Goal: Task Accomplishment & Management: Complete application form

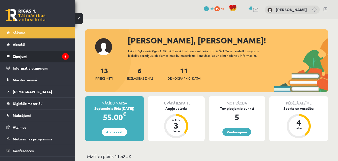
click at [46, 59] on legend "Ziņojumi 6" at bounding box center [41, 56] width 56 height 12
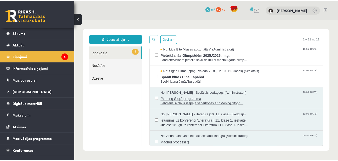
scroll to position [100, 0]
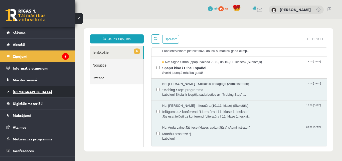
click at [25, 93] on span "[DEMOGRAPHIC_DATA]" at bounding box center [32, 91] width 39 height 5
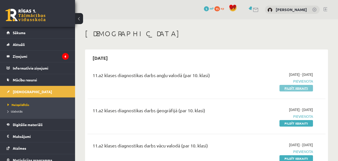
click at [292, 89] on link "Pildīt ieskaiti" at bounding box center [297, 88] width 34 height 7
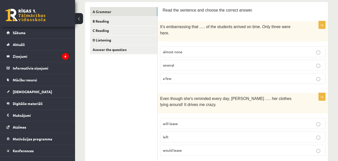
scroll to position [75, 0]
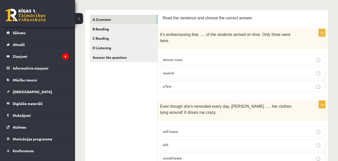
click at [232, 57] on p "almost none" at bounding box center [243, 59] width 160 height 5
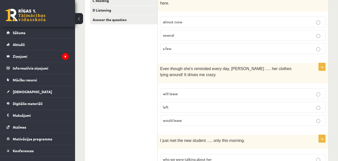
scroll to position [125, 0]
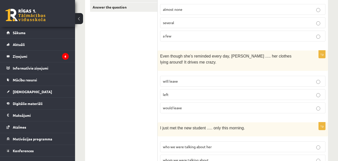
click at [214, 78] on p "will leave" at bounding box center [243, 80] width 160 height 5
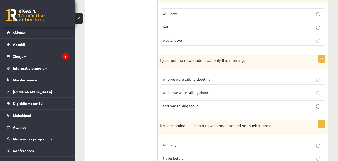
scroll to position [200, 0]
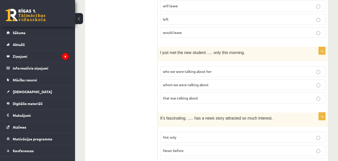
click at [220, 82] on p "whom we were talking about" at bounding box center [243, 84] width 160 height 5
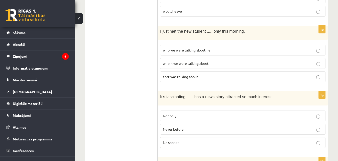
scroll to position [251, 0]
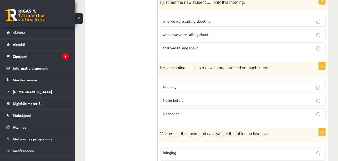
click at [211, 97] on p "Never before" at bounding box center [243, 99] width 160 height 5
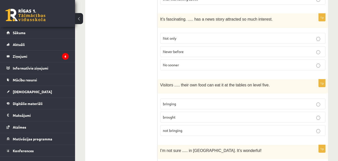
scroll to position [326, 0]
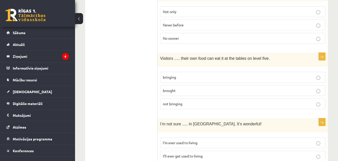
click at [188, 74] on p "bringing" at bounding box center [243, 76] width 160 height 5
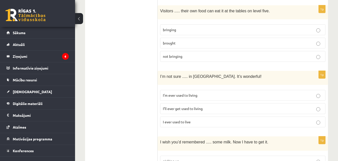
scroll to position [376, 0]
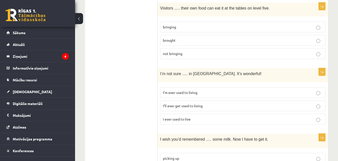
click at [186, 103] on span "I’ll ever get used to living" at bounding box center [183, 105] width 40 height 5
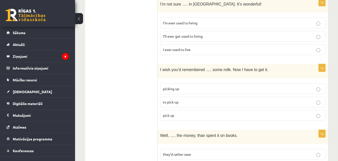
scroll to position [451, 0]
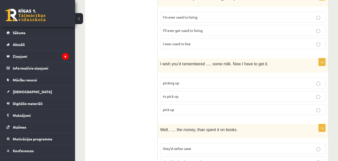
click at [208, 93] on p "to pick up" at bounding box center [243, 95] width 160 height 5
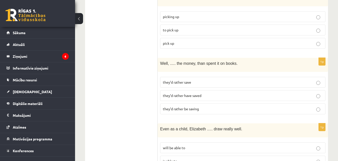
scroll to position [526, 0]
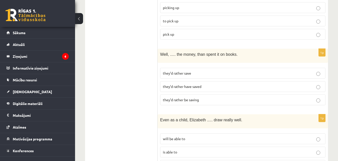
click at [207, 70] on p "they’d rather save" at bounding box center [243, 72] width 160 height 5
click at [207, 84] on p "they’d rather have saved" at bounding box center [243, 86] width 160 height 5
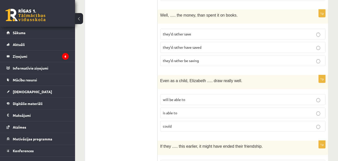
scroll to position [576, 0]
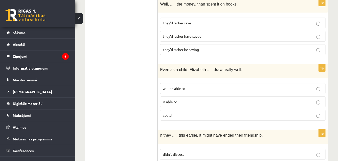
click at [188, 109] on label "could" at bounding box center [243, 114] width 166 height 11
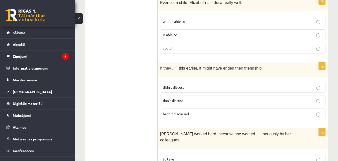
scroll to position [651, 0]
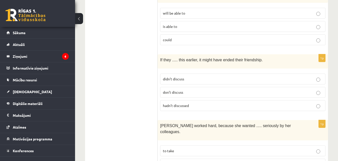
click at [192, 103] on p "hadn’t discussed" at bounding box center [243, 105] width 160 height 5
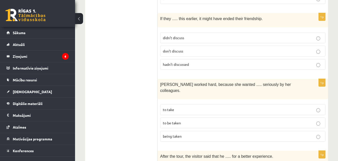
scroll to position [701, 0]
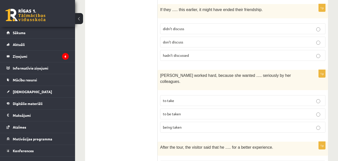
click at [201, 111] on p "to be taken" at bounding box center [243, 113] width 160 height 5
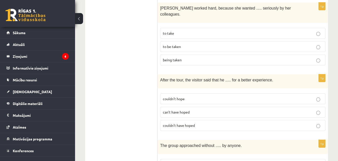
scroll to position [777, 0]
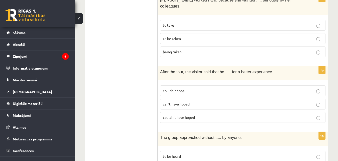
click at [198, 114] on p "couldn’t have hoped" at bounding box center [243, 116] width 160 height 5
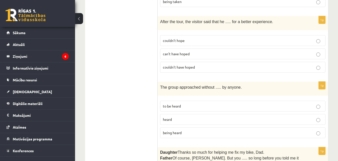
scroll to position [852, 0]
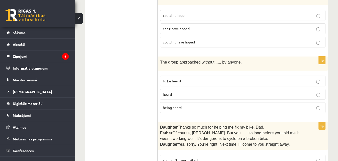
click at [195, 105] on p "being heard" at bounding box center [243, 107] width 160 height 5
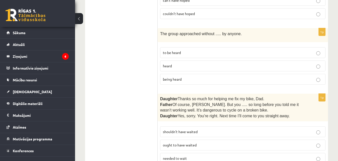
scroll to position [902, 0]
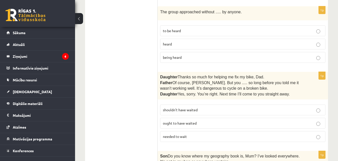
click at [220, 107] on p "shouldn’t have waited" at bounding box center [243, 109] width 160 height 5
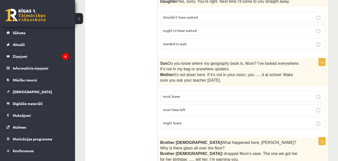
scroll to position [1002, 0]
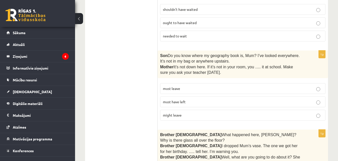
click at [217, 99] on p "must have left" at bounding box center [243, 101] width 160 height 5
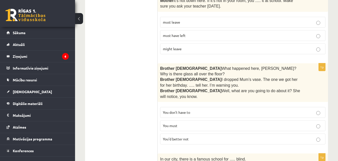
scroll to position [1077, 0]
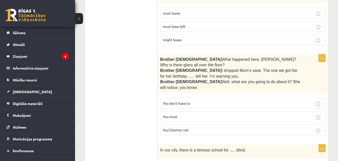
click at [215, 127] on p "You’d better not" at bounding box center [243, 129] width 160 height 5
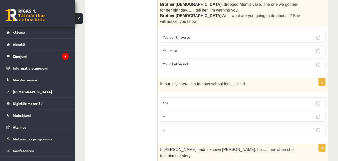
scroll to position [1152, 0]
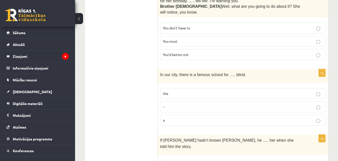
click at [260, 91] on p "the" at bounding box center [243, 93] width 160 height 5
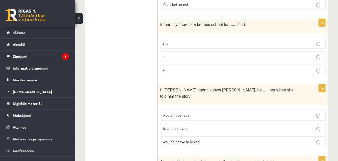
scroll to position [1228, 0]
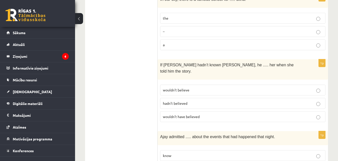
click at [215, 114] on p "wouldn’t have believed" at bounding box center [243, 116] width 160 height 5
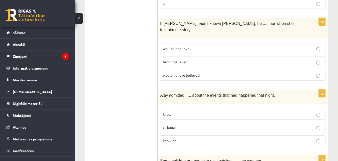
scroll to position [1278, 0]
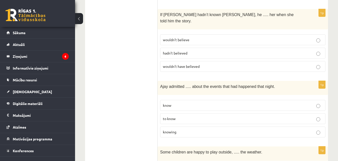
click at [209, 129] on p "knowing" at bounding box center [243, 131] width 160 height 5
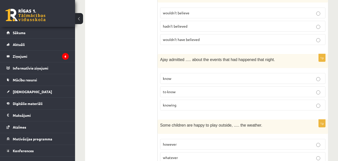
scroll to position [1305, 0]
click at [307, 152] on label "whatever" at bounding box center [243, 157] width 166 height 11
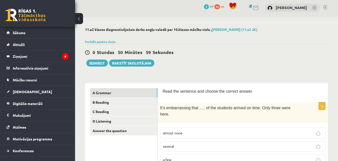
scroll to position [27, 0]
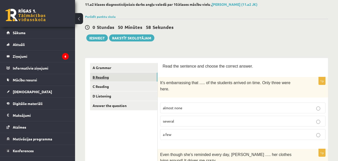
click at [116, 78] on link "B Reading" at bounding box center [123, 76] width 67 height 9
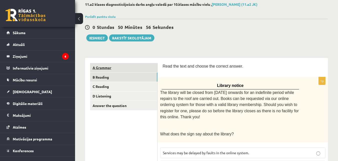
click at [118, 69] on link "A Grammar" at bounding box center [123, 67] width 67 height 9
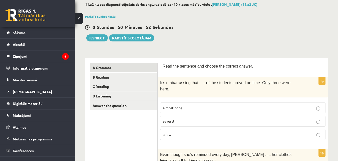
scroll to position [0, 0]
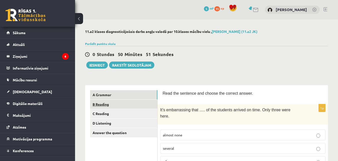
click at [123, 106] on link "B Reading" at bounding box center [123, 103] width 67 height 9
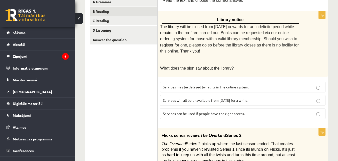
scroll to position [100, 0]
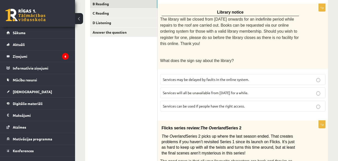
click at [269, 102] on label "Services can be used if people have the right access." at bounding box center [243, 105] width 166 height 11
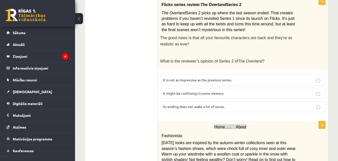
scroll to position [198, 0]
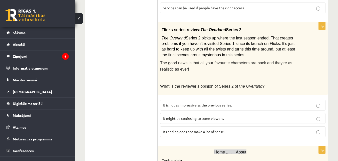
click at [259, 113] on label "It might be confusing to some viewers." at bounding box center [243, 118] width 166 height 11
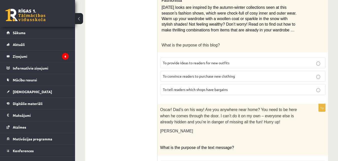
scroll to position [298, 0]
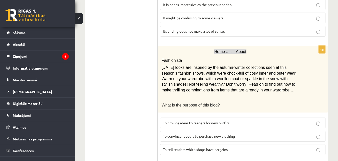
click at [314, 73] on div "Home ..... About Fashionista Today’s looks are inspired by the autumn-winter co…" at bounding box center [243, 79] width 171 height 67
click at [333, 69] on div "11.a2 klases diagnosticējošais darbs angļu valodā par 10.klases mācību vielu , …" at bounding box center [206, 126] width 263 height 811
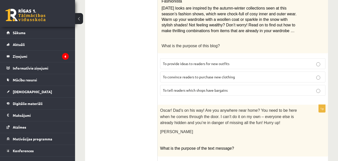
scroll to position [348, 0]
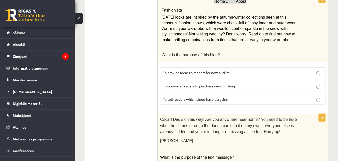
click at [240, 70] on p "To provide ideas to readers for new outfits" at bounding box center [243, 72] width 160 height 5
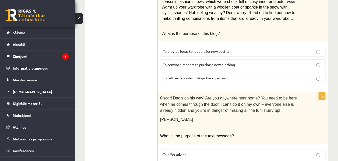
scroll to position [424, 0]
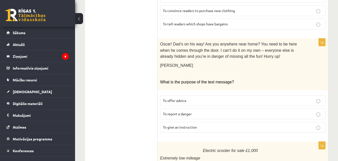
click at [237, 124] on p "To give an instruction" at bounding box center [243, 126] width 160 height 5
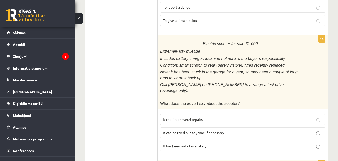
scroll to position [549, 0]
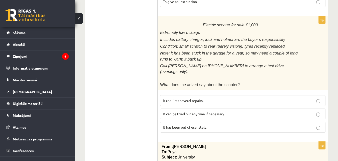
click at [211, 122] on label "It has been out of use lately." at bounding box center [243, 127] width 166 height 11
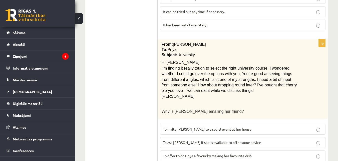
scroll to position [651, 0]
click at [224, 140] on span "To ask Priya if she is available to offer some advice" at bounding box center [212, 142] width 98 height 5
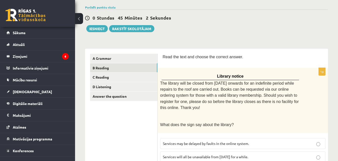
scroll to position [0, 0]
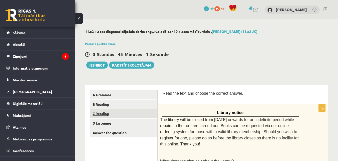
click at [107, 116] on link "C Reading" at bounding box center [123, 113] width 67 height 9
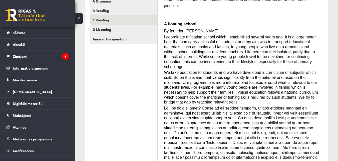
scroll to position [102, 0]
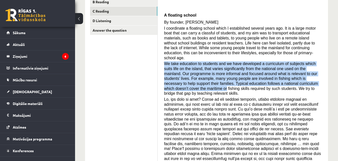
drag, startPoint x: 166, startPoint y: 53, endPoint x: 315, endPoint y: 72, distance: 151.1
click at [315, 72] on p "We take education to students and we have developed a curriculum of subjects wh…" at bounding box center [243, 78] width 158 height 35
click at [322, 71] on div "Read the article about an unusual school and choose the correct answer for each…" at bounding box center [243, 114] width 161 height 253
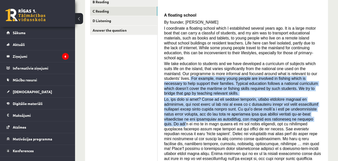
drag, startPoint x: 307, startPoint y: 62, endPoint x: 261, endPoint y: 104, distance: 62.4
click at [261, 104] on div "Read the article about an unusual school and choose the correct answer for each…" at bounding box center [243, 114] width 161 height 253
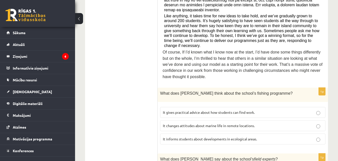
scroll to position [253, 0]
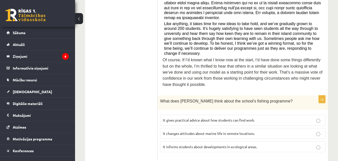
click at [239, 144] on p "It informs students about developments in ecological areas." at bounding box center [243, 146] width 160 height 5
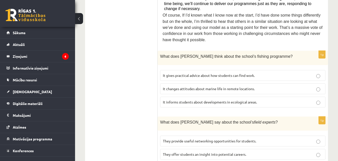
scroll to position [306, 0]
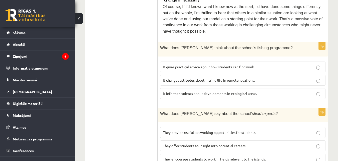
click at [245, 140] on label "They offer students an insight into potential careers." at bounding box center [243, 145] width 166 height 11
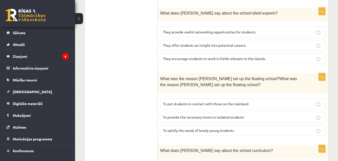
scroll to position [431, 0]
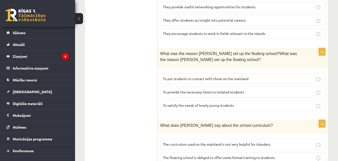
click at [247, 86] on label "To provide the necessary items to isolated students" at bounding box center [243, 91] width 166 height 11
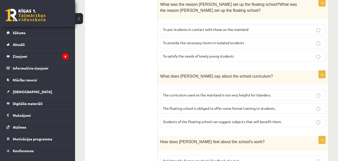
scroll to position [481, 0]
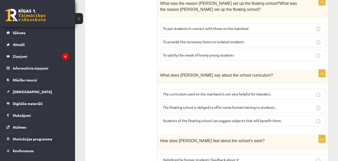
click at [221, 91] on span "The curriculum used on the mainland is not very helpful for islanders." at bounding box center [217, 93] width 108 height 5
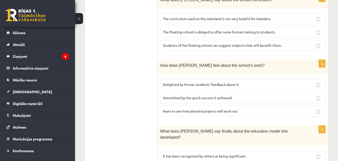
scroll to position [556, 0]
click at [209, 81] on p "Delighted by former students’ feedback about it" at bounding box center [243, 83] width 160 height 5
click at [211, 153] on span "It has been recognized by others as being significant." at bounding box center [204, 155] width 83 height 5
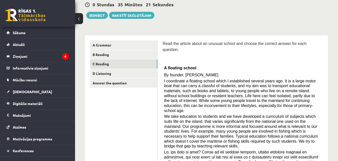
scroll to position [50, 0]
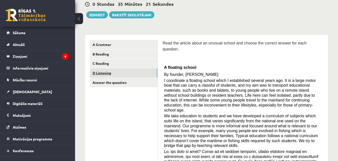
click at [108, 73] on link "D Listening" at bounding box center [123, 72] width 67 height 9
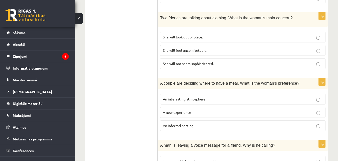
scroll to position [370, 0]
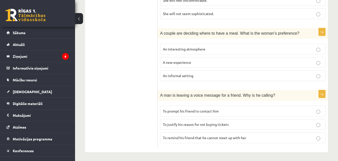
click at [211, 75] on p "An informal setting" at bounding box center [243, 75] width 160 height 5
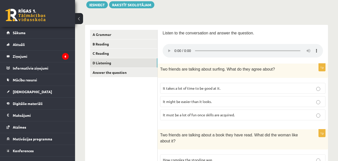
scroll to position [69, 0]
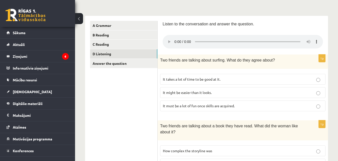
click at [205, 81] on p "It takes a lot of time to be good at it." at bounding box center [243, 78] width 160 height 5
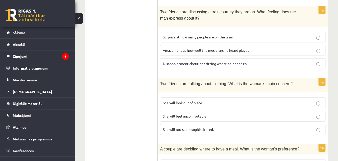
scroll to position [370, 0]
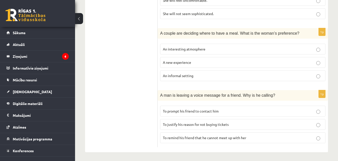
click at [270, 108] on p "To prompt his friend to contact him" at bounding box center [243, 110] width 160 height 5
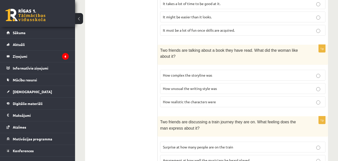
scroll to position [144, 0]
click at [273, 98] on label "How realistic the characters were" at bounding box center [243, 101] width 166 height 11
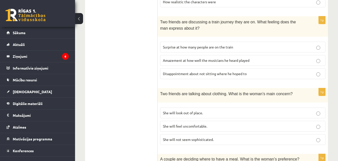
scroll to position [245, 0]
click at [228, 111] on p "She will look out of place." at bounding box center [243, 112] width 160 height 5
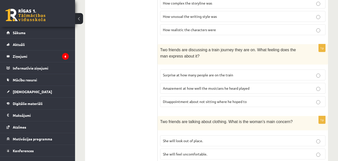
scroll to position [225, 0]
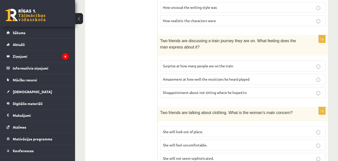
click at [294, 65] on p "Surprise at how many people are on the train" at bounding box center [243, 65] width 160 height 5
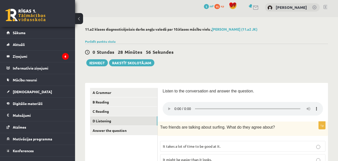
scroll to position [0, 0]
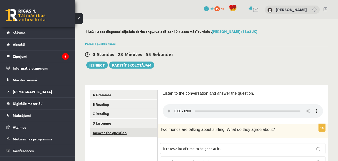
click at [124, 133] on link "Answer the question" at bounding box center [123, 132] width 67 height 9
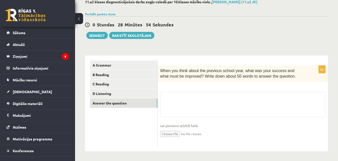
scroll to position [30, 0]
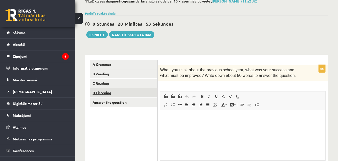
click at [121, 94] on link "D Listening" at bounding box center [123, 92] width 67 height 9
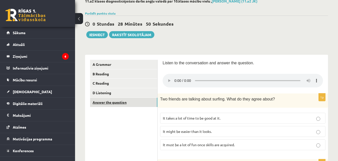
click at [118, 104] on link "Answer the question" at bounding box center [123, 101] width 67 height 9
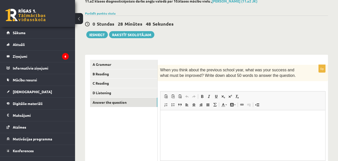
scroll to position [0, 0]
click at [208, 125] on html at bounding box center [243, 117] width 165 height 15
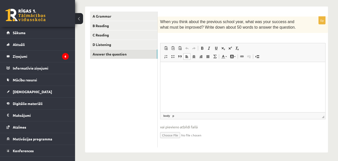
scroll to position [80, 0]
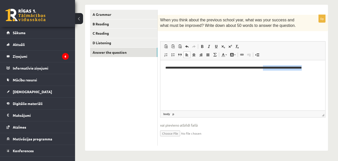
drag, startPoint x: 282, startPoint y: 67, endPoint x: 319, endPoint y: 76, distance: 38.9
click at [319, 76] on html "**********" at bounding box center [243, 70] width 165 height 21
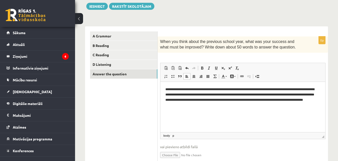
scroll to position [30, 0]
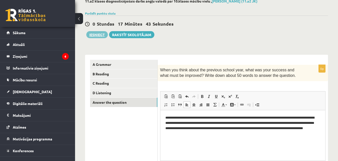
click at [100, 37] on button "Iesniegt" at bounding box center [97, 34] width 22 height 7
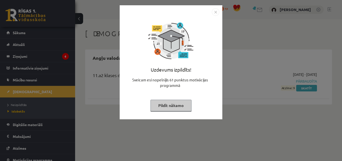
click at [241, 112] on div "Uzdevums izpildīts! Sveicam esi nopelnījis 61 punktus motivācijas programmā Pil…" at bounding box center [171, 80] width 342 height 161
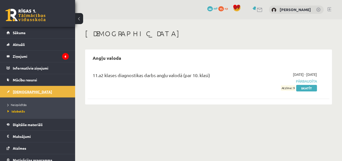
click at [20, 92] on span "[DEMOGRAPHIC_DATA]" at bounding box center [32, 91] width 39 height 5
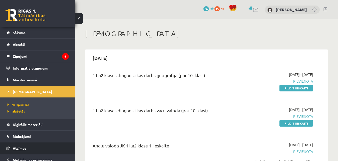
click at [28, 149] on link "Atzīmes" at bounding box center [38, 148] width 62 height 12
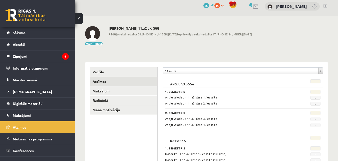
scroll to position [3, 0]
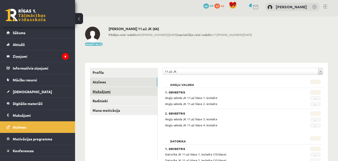
click at [106, 93] on link "Maksājumi" at bounding box center [123, 91] width 67 height 9
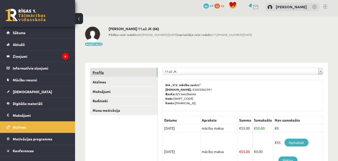
click at [99, 73] on link "Profils" at bounding box center [123, 72] width 67 height 9
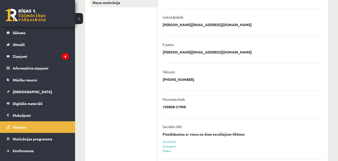
scroll to position [44, 0]
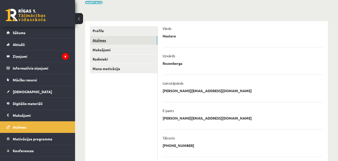
click at [102, 42] on link "Atzīmes" at bounding box center [123, 40] width 67 height 9
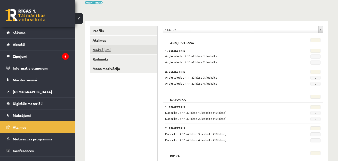
click at [106, 53] on link "Maksājumi" at bounding box center [123, 49] width 67 height 9
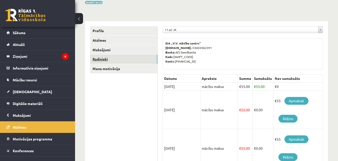
click at [104, 60] on link "Radinieki" at bounding box center [123, 58] width 67 height 9
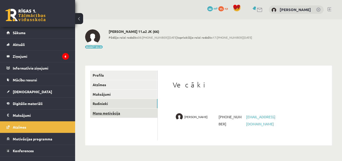
click at [115, 114] on link "Mana motivācija" at bounding box center [123, 112] width 67 height 9
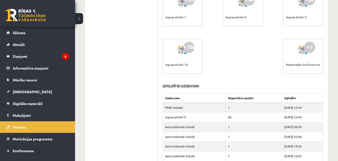
scroll to position [362, 0]
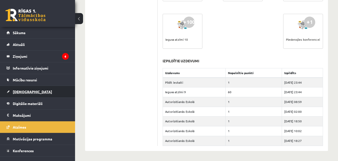
click at [24, 94] on link "[DEMOGRAPHIC_DATA]" at bounding box center [38, 92] width 62 height 12
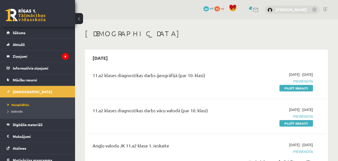
click at [284, 9] on link "[PERSON_NAME]" at bounding box center [291, 9] width 31 height 5
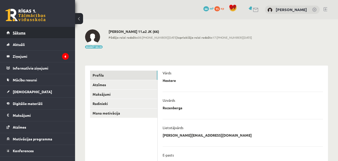
click at [31, 34] on link "Sākums" at bounding box center [38, 33] width 62 height 12
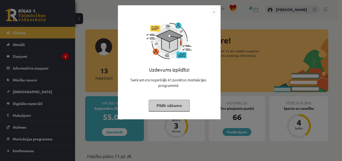
click at [178, 106] on button "Pildīt nākamo" at bounding box center [169, 105] width 41 height 12
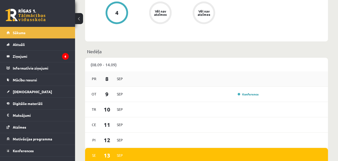
scroll to position [262, 0]
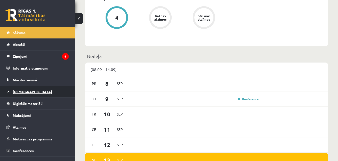
click at [25, 95] on link "[DEMOGRAPHIC_DATA]" at bounding box center [38, 92] width 62 height 12
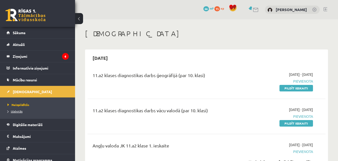
click at [19, 110] on span "Izlabotās" at bounding box center [15, 111] width 15 height 4
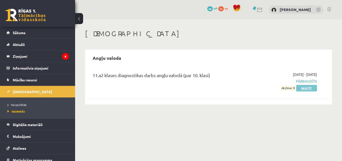
click at [311, 87] on link "Skatīt" at bounding box center [306, 88] width 21 height 7
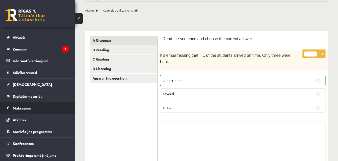
scroll to position [50, 0]
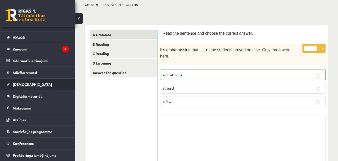
click at [24, 85] on span "[DEMOGRAPHIC_DATA]" at bounding box center [32, 84] width 39 height 5
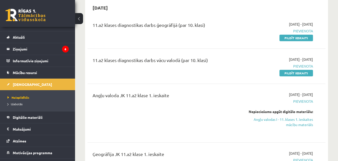
scroll to position [25, 0]
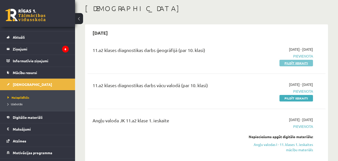
click at [294, 63] on link "Pildīt ieskaiti" at bounding box center [297, 63] width 34 height 7
click at [229, 48] on div "11.a2 klases diagnostikas darbs ģeogrāfijā (par 10. klasi)" at bounding box center [165, 51] width 145 height 9
click at [302, 62] on link "Pildīt ieskaiti" at bounding box center [297, 63] width 34 height 7
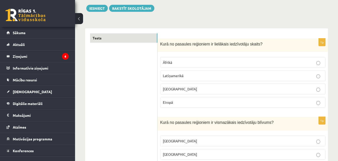
scroll to position [50, 0]
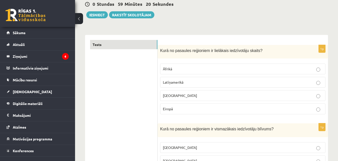
click at [230, 97] on p "[GEOGRAPHIC_DATA]" at bounding box center [243, 95] width 160 height 5
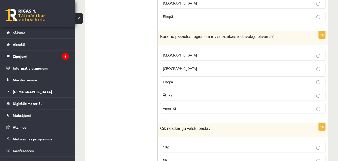
scroll to position [150, 0]
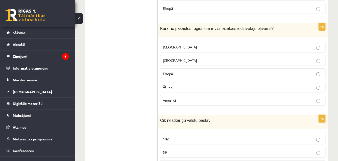
click at [204, 49] on p "[GEOGRAPHIC_DATA]" at bounding box center [243, 46] width 160 height 5
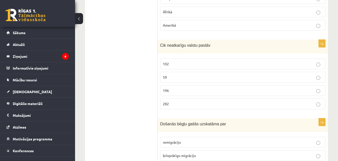
scroll to position [225, 0]
click at [188, 89] on p "196" at bounding box center [243, 89] width 160 height 5
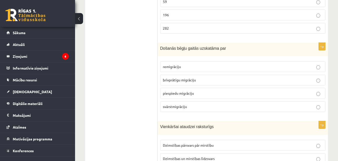
scroll to position [326, 0]
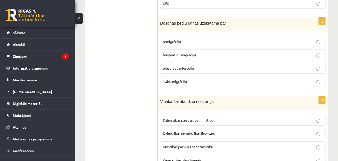
click at [191, 70] on span "piespiedu migrāciju" at bounding box center [178, 68] width 31 height 5
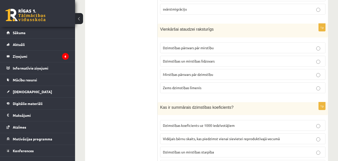
scroll to position [389, 0]
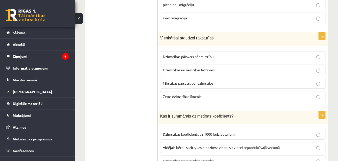
click at [212, 57] on span "Dzimstības pārsvars pār mirstību" at bounding box center [188, 56] width 51 height 5
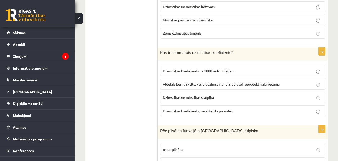
scroll to position [464, 0]
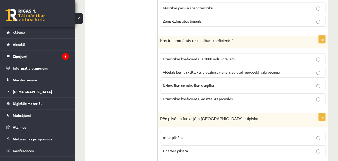
click at [227, 76] on label "Vidējais bērnu skaits, kas piedzimst vienai sievietei reproduktīvajā vecumā" at bounding box center [243, 72] width 166 height 11
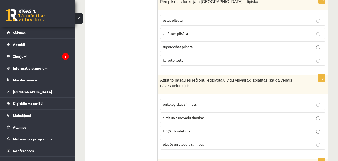
scroll to position [577, 0]
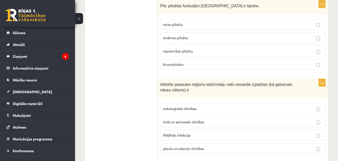
click at [216, 67] on p "kūrortpilsēta" at bounding box center [243, 64] width 160 height 5
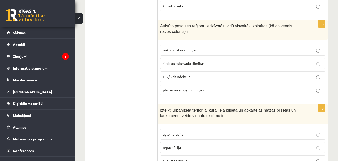
scroll to position [627, 0]
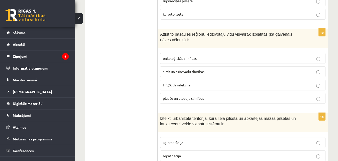
click at [184, 73] on span "sirds un asinsvadu slimības" at bounding box center [184, 71] width 42 height 5
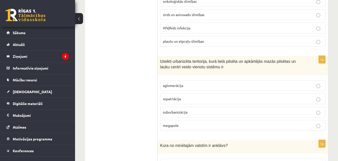
scroll to position [688, 0]
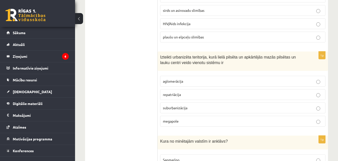
click at [181, 82] on span "aglomerācija" at bounding box center [173, 81] width 20 height 5
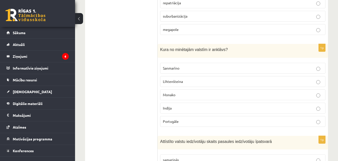
scroll to position [788, 0]
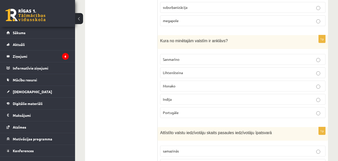
click at [191, 98] on p "Indija" at bounding box center [243, 98] width 160 height 5
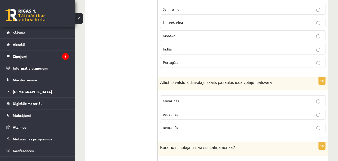
scroll to position [864, 0]
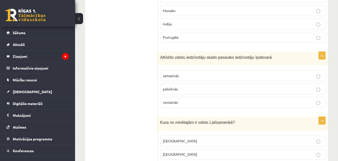
click at [197, 89] on p "palielinās" at bounding box center [243, 88] width 160 height 5
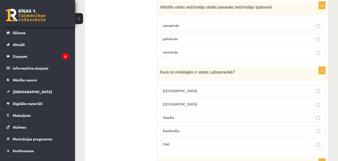
scroll to position [939, 0]
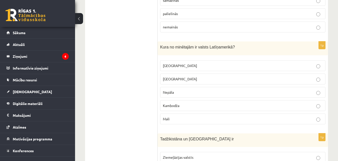
click at [192, 66] on p "Meksika" at bounding box center [243, 65] width 160 height 5
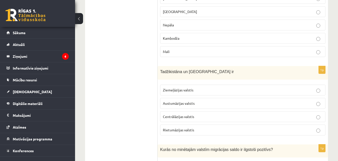
scroll to position [1014, 0]
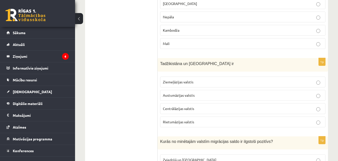
click at [201, 110] on p "Centrālāzijas valstis" at bounding box center [243, 108] width 160 height 5
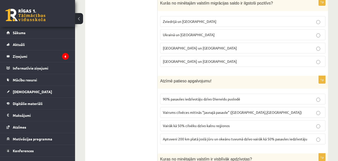
scroll to position [1148, 0]
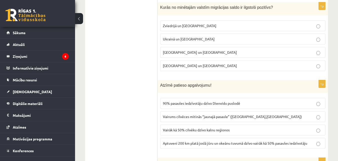
click at [206, 24] on p "Zviedrijā un ASV" at bounding box center [243, 25] width 160 height 5
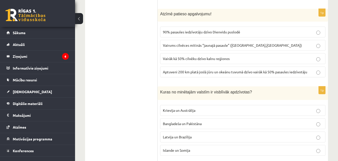
scroll to position [1223, 0]
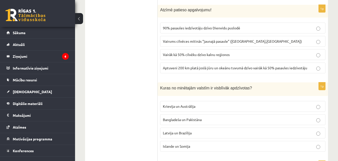
click at [213, 71] on label "Aptuveni 200 km platā joslā jūru un okeānu tuvumā dzīvo vairāk kā 50% pasaules …" at bounding box center [243, 67] width 166 height 11
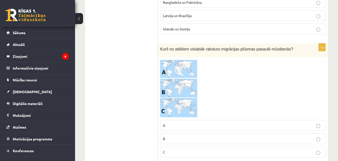
scroll to position [1348, 0]
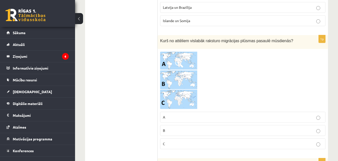
click at [183, 60] on span at bounding box center [179, 63] width 8 height 8
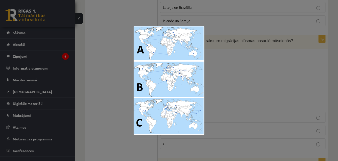
click at [233, 76] on div at bounding box center [169, 80] width 338 height 161
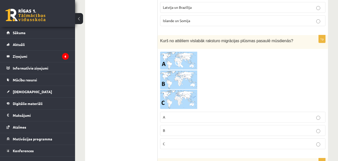
click at [196, 141] on p "C" at bounding box center [243, 143] width 160 height 5
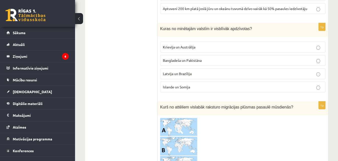
scroll to position [1273, 0]
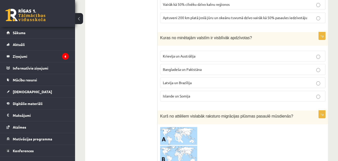
click at [224, 70] on p "Bangladeša un Pakistāna" at bounding box center [243, 69] width 160 height 5
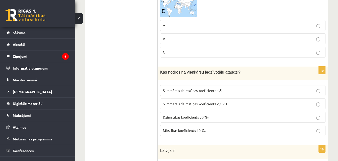
scroll to position [1448, 0]
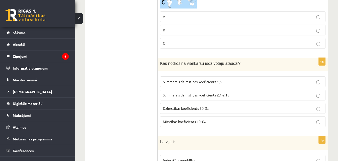
click at [232, 81] on p "Summārais dzimstības koeficients 1,5" at bounding box center [243, 81] width 160 height 5
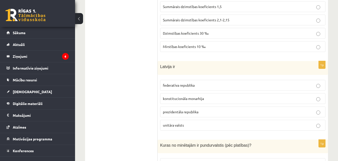
scroll to position [1523, 0]
click at [203, 110] on p "prezidentāla republika" at bounding box center [243, 111] width 160 height 5
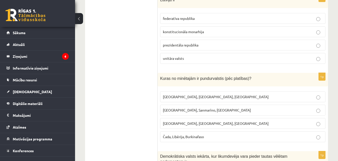
scroll to position [1599, 0]
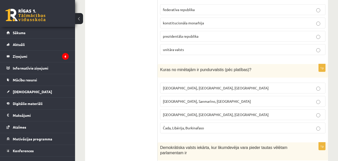
click at [231, 102] on p "Monako, Sanmarīno, Luksemburga" at bounding box center [243, 100] width 160 height 5
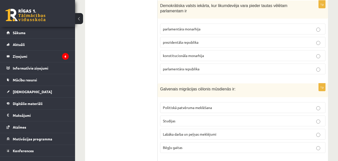
scroll to position [1749, 0]
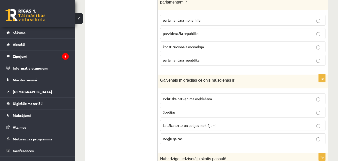
click at [241, 126] on p "Labāka darba un peļņas meklējumi" at bounding box center [243, 125] width 160 height 5
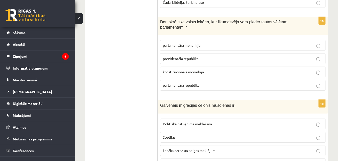
click at [198, 86] on span "parlamentāra republika" at bounding box center [181, 85] width 37 height 5
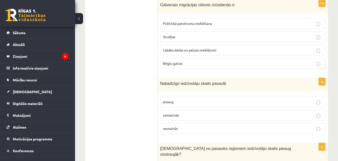
scroll to position [1874, 0]
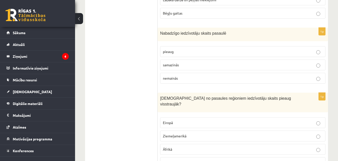
click at [187, 51] on p "pieaug" at bounding box center [243, 51] width 160 height 5
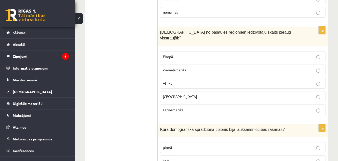
scroll to position [1949, 0]
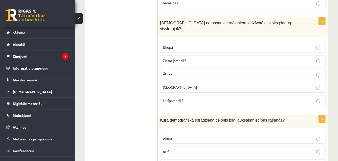
click at [206, 82] on label "Āzijā" at bounding box center [243, 87] width 166 height 11
click at [210, 58] on p "Ziemeļamerikā" at bounding box center [243, 60] width 160 height 5
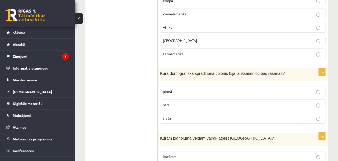
scroll to position [2000, 0]
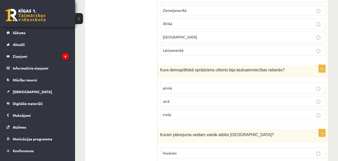
click at [177, 34] on p "Āzijā" at bounding box center [243, 36] width 160 height 5
click at [213, 85] on p "pirmā" at bounding box center [243, 87] width 160 height 5
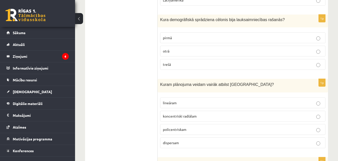
scroll to position [2075, 0]
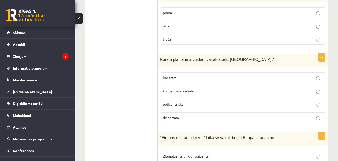
click at [219, 101] on p "policentriskam" at bounding box center [243, 103] width 160 height 5
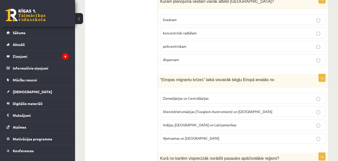
scroll to position [2125, 0]
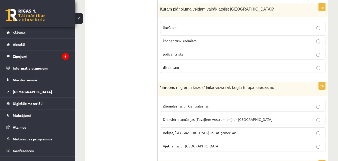
click at [208, 66] on label "dispersam" at bounding box center [243, 67] width 166 height 11
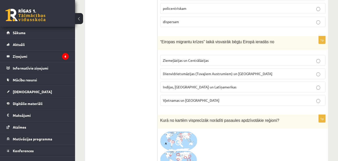
scroll to position [2175, 0]
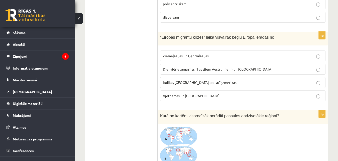
click at [207, 67] on span "Dienvidrietumāzijas (Tuvajiem Austrumiem) un Āfrikas" at bounding box center [218, 69] width 110 height 5
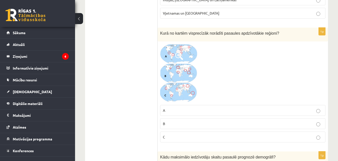
scroll to position [2250, 0]
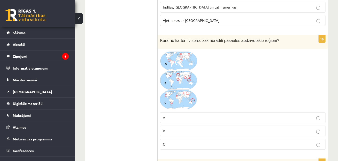
click at [176, 75] on img at bounding box center [179, 80] width 38 height 58
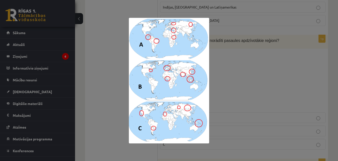
click at [246, 60] on div at bounding box center [169, 80] width 338 height 161
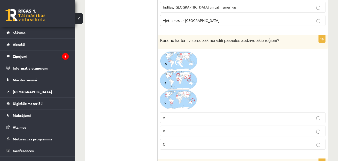
click at [180, 69] on img at bounding box center [179, 80] width 38 height 58
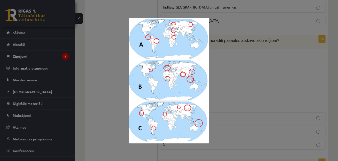
click at [254, 75] on div at bounding box center [169, 80] width 338 height 161
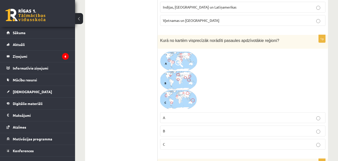
click at [199, 128] on p "B" at bounding box center [243, 130] width 160 height 5
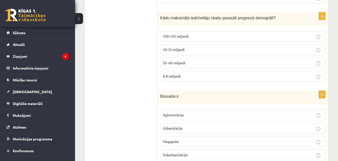
scroll to position [2400, 0]
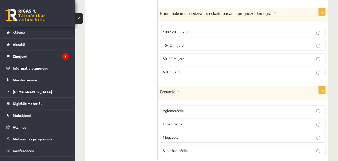
click at [192, 40] on label "10-12 miljardi" at bounding box center [243, 45] width 166 height 11
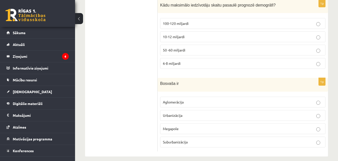
click at [227, 127] on label "Megapole" at bounding box center [243, 128] width 166 height 11
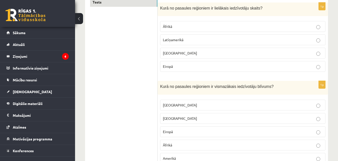
scroll to position [0, 0]
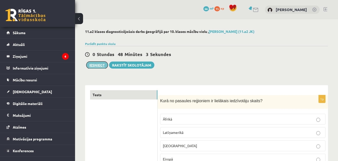
click at [102, 66] on button "Iesniegt" at bounding box center [97, 64] width 22 height 7
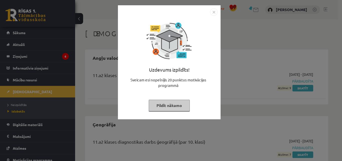
click at [234, 92] on div "Uzdevums izpildīts! Sveicam esi nopelnījis 20 punktus motivācijas programmā Pil…" at bounding box center [171, 80] width 342 height 161
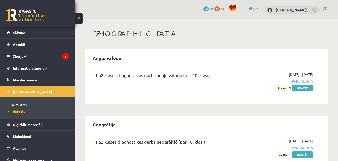
scroll to position [20, 0]
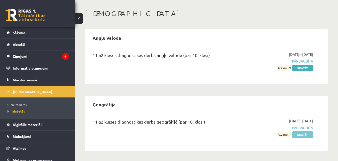
click at [309, 136] on link "Skatīt" at bounding box center [303, 134] width 21 height 7
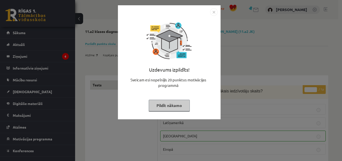
click at [240, 70] on div "Uzdevums izpildīts! Sveicam esi nopelnījis 20 punktus motivācijas programmā Pil…" at bounding box center [171, 80] width 342 height 161
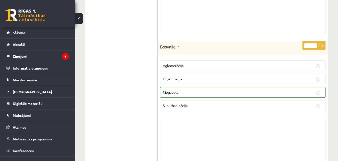
scroll to position [4128, 0]
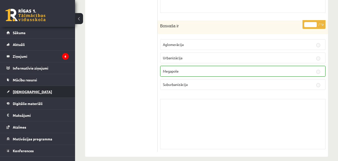
click at [19, 92] on span "[DEMOGRAPHIC_DATA]" at bounding box center [32, 91] width 39 height 5
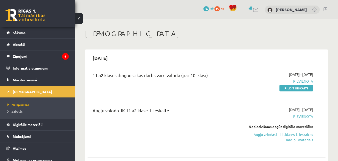
click at [304, 89] on link "Pildīt ieskaiti" at bounding box center [297, 88] width 34 height 7
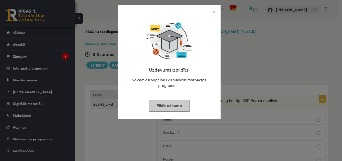
click at [240, 54] on div "Uzdevums izpildīts! Sveicam esi nopelnījis 20 punktus motivācijas programmā Pil…" at bounding box center [171, 80] width 342 height 161
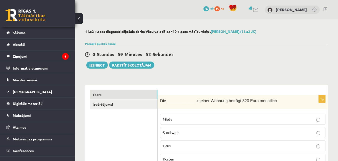
click at [270, 48] on div "0 Stundas 59 Minūtes 52 Sekundes Iesniegt Rakstīt skolotājam" at bounding box center [206, 57] width 243 height 23
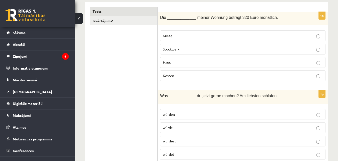
scroll to position [91, 0]
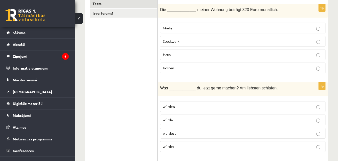
click at [184, 30] on p "Miete" at bounding box center [243, 27] width 160 height 5
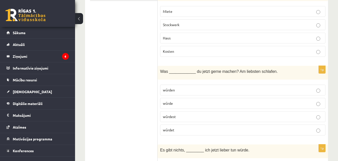
scroll to position [116, 0]
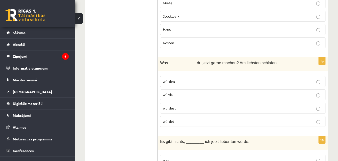
click at [184, 110] on p "würdest" at bounding box center [243, 107] width 160 height 5
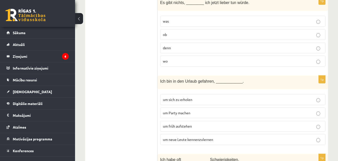
scroll to position [247, 0]
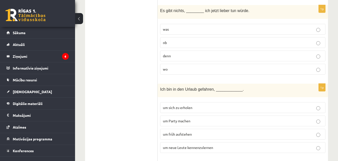
click at [187, 27] on p "was" at bounding box center [243, 29] width 160 height 5
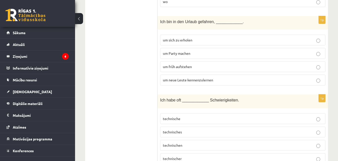
scroll to position [322, 0]
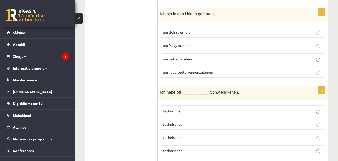
click at [198, 75] on label "um neue Leute kennenzulernen" at bounding box center [243, 72] width 166 height 11
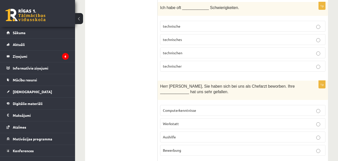
scroll to position [406, 0]
click at [194, 26] on p "technische" at bounding box center [243, 25] width 160 height 5
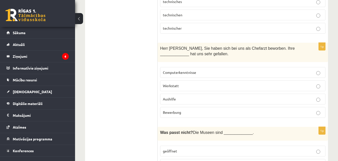
scroll to position [456, 0]
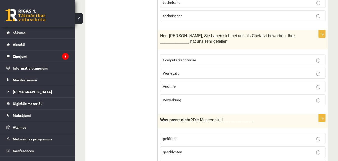
click at [213, 99] on p "Bewerbung" at bounding box center [243, 99] width 160 height 5
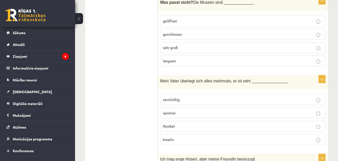
scroll to position [570, 0]
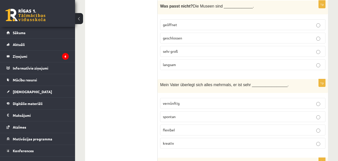
click at [224, 61] on label "langsam" at bounding box center [243, 64] width 166 height 11
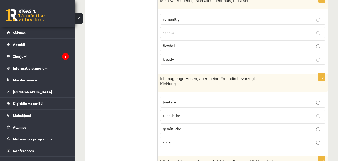
scroll to position [645, 0]
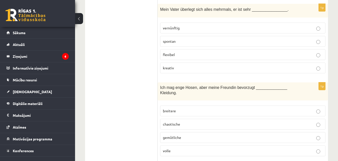
click at [220, 39] on p "spontan" at bounding box center [243, 41] width 160 height 5
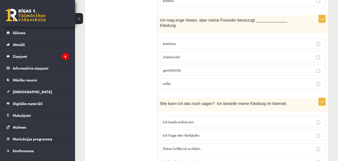
scroll to position [720, 0]
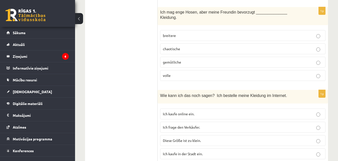
click at [191, 33] on p "breitere" at bounding box center [243, 35] width 160 height 5
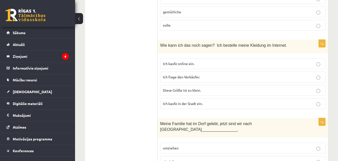
click at [198, 61] on p "Ich kaufe online ein." at bounding box center [243, 63] width 160 height 5
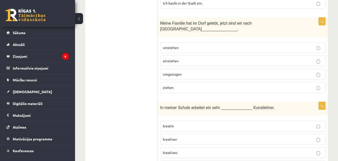
scroll to position [874, 0]
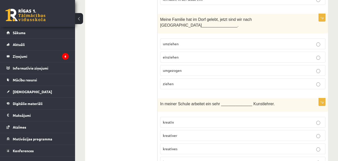
click at [189, 68] on p "umgezogen" at bounding box center [243, 70] width 160 height 5
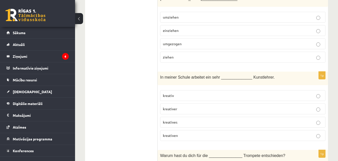
scroll to position [950, 0]
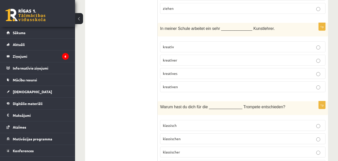
click at [193, 57] on p "kreativer" at bounding box center [243, 59] width 160 height 5
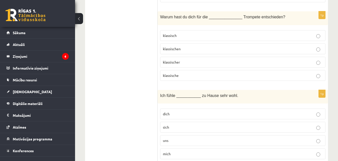
scroll to position [1031, 0]
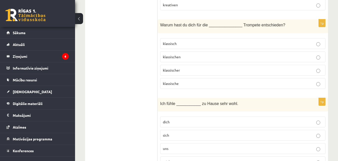
click at [191, 81] on p "klassische" at bounding box center [243, 83] width 160 height 5
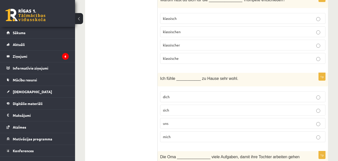
scroll to position [1081, 0]
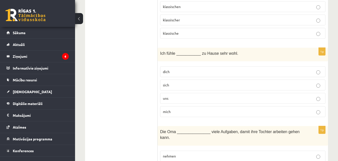
click at [201, 109] on p "mich" at bounding box center [243, 111] width 160 height 5
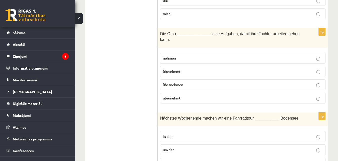
scroll to position [1191, 0]
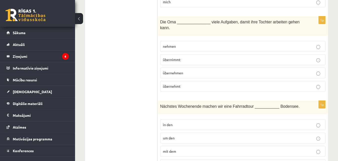
click at [191, 54] on label "übernimmt" at bounding box center [243, 59] width 166 height 11
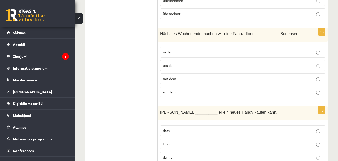
scroll to position [1266, 0]
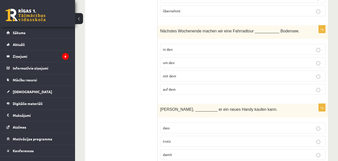
click at [180, 60] on p "um den" at bounding box center [243, 62] width 160 height 5
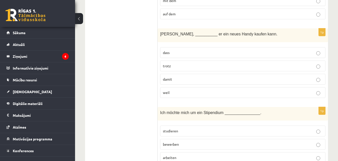
scroll to position [1349, 0]
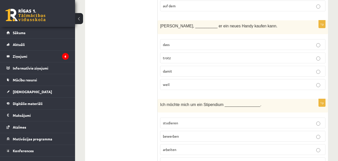
click at [167, 69] on span "damit" at bounding box center [167, 71] width 9 height 5
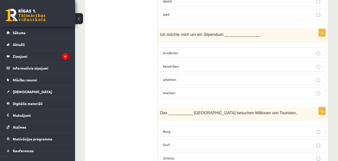
scroll to position [1424, 0]
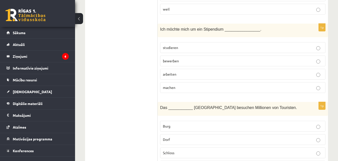
click at [181, 58] on p "bewerben" at bounding box center [243, 60] width 160 height 5
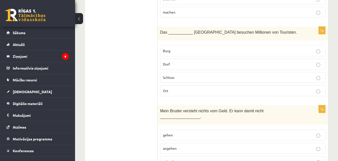
scroll to position [1507, 0]
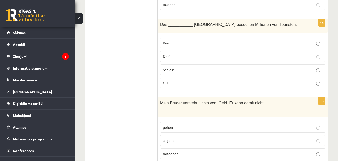
click at [191, 80] on p "Ort" at bounding box center [243, 82] width 160 height 5
click at [174, 38] on label "Burg" at bounding box center [243, 43] width 166 height 11
click at [188, 67] on p "Schloss" at bounding box center [243, 69] width 160 height 5
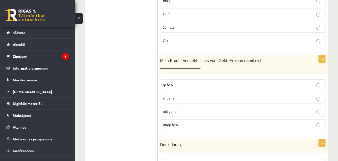
scroll to position [1557, 0]
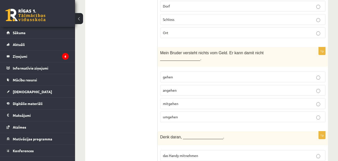
click at [188, 101] on p "mitgehen" at bounding box center [243, 103] width 160 height 5
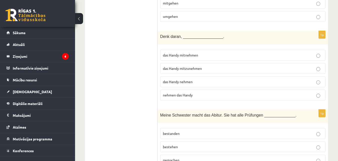
scroll to position [1607, 0]
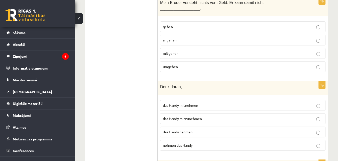
click at [211, 64] on p "umgehen" at bounding box center [243, 66] width 160 height 5
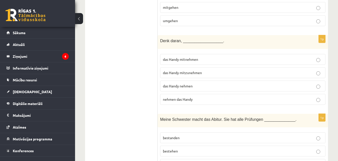
scroll to position [1658, 0]
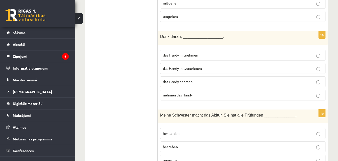
click at [191, 63] on label "das Handy mitzunehmen" at bounding box center [243, 68] width 166 height 11
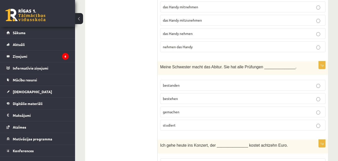
scroll to position [1708, 0]
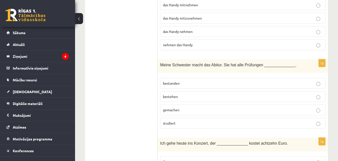
click at [191, 80] on p "bestanden" at bounding box center [243, 82] width 160 height 5
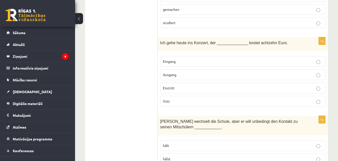
scroll to position [1820, 0]
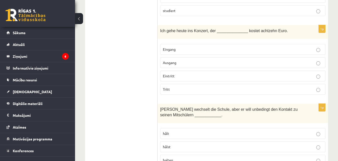
click at [195, 73] on p "Eintritt" at bounding box center [243, 75] width 160 height 5
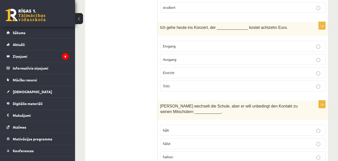
scroll to position [1870, 0]
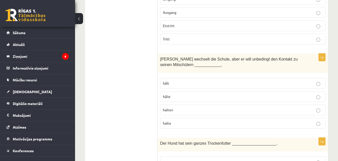
click at [187, 107] on p "halten" at bounding box center [243, 109] width 160 height 5
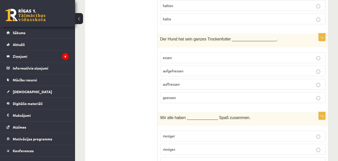
scroll to position [1982, 0]
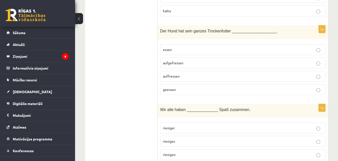
click at [195, 60] on p "aufgefressen" at bounding box center [243, 62] width 160 height 5
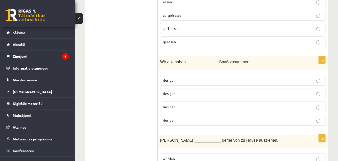
scroll to position [2032, 0]
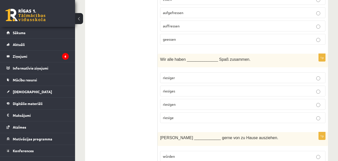
click at [187, 101] on p "riesigen" at bounding box center [243, 103] width 160 height 5
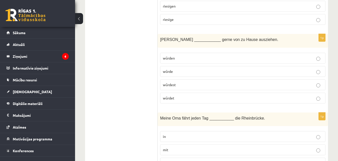
scroll to position [2138, 0]
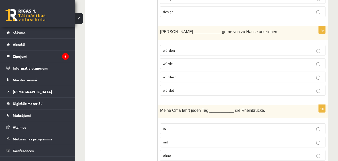
click at [183, 61] on p "würde" at bounding box center [243, 63] width 160 height 5
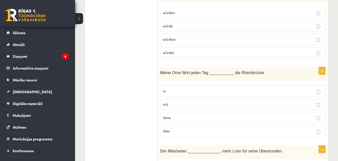
scroll to position [2188, 0]
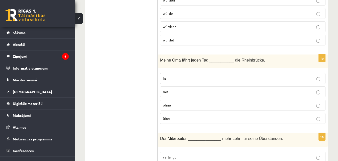
click at [196, 115] on p "über" at bounding box center [243, 117] width 160 height 5
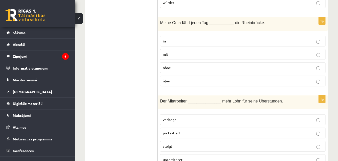
scroll to position [2226, 0]
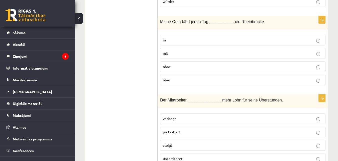
click at [197, 116] on p "verlangt" at bounding box center [243, 118] width 160 height 5
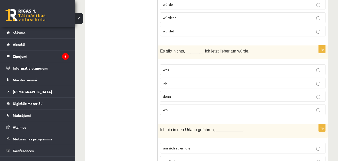
scroll to position [0, 0]
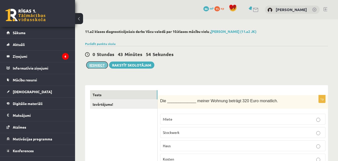
click at [97, 66] on button "Iesniegt" at bounding box center [97, 64] width 22 height 7
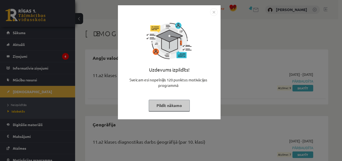
click at [215, 11] on img "Close" at bounding box center [214, 12] width 8 height 8
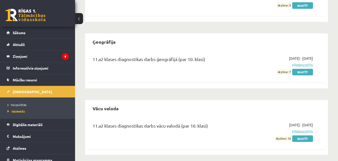
scroll to position [81, 0]
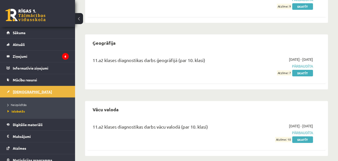
click at [20, 91] on span "[DEMOGRAPHIC_DATA]" at bounding box center [32, 91] width 39 height 5
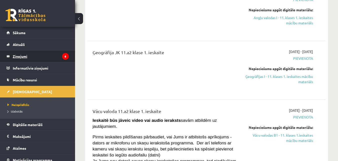
scroll to position [28, 0]
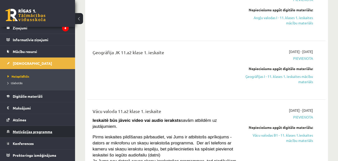
click at [34, 132] on span "Motivācijas programma" at bounding box center [33, 131] width 40 height 5
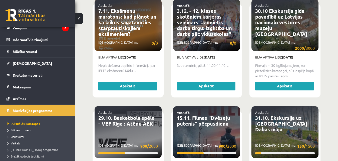
scroll to position [457, 0]
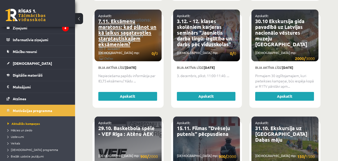
click at [127, 31] on link "7.11. Eksāmenu maratons: kad plānot un kā laikus sagatavoties starptautiskajiem…" at bounding box center [127, 33] width 58 height 30
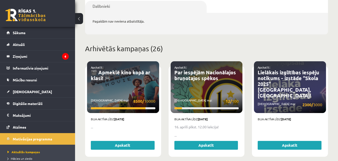
scroll to position [225, 0]
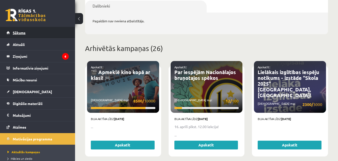
click at [29, 30] on link "Sākums" at bounding box center [38, 33] width 62 height 12
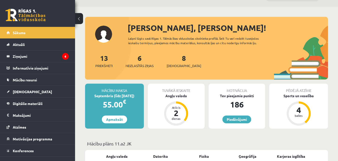
scroll to position [25, 0]
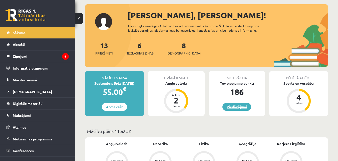
click at [242, 107] on link "Piedāvājumi" at bounding box center [237, 107] width 29 height 8
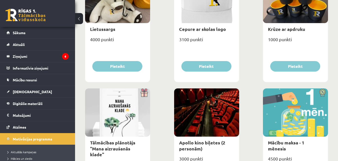
scroll to position [150, 0]
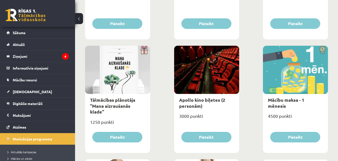
click at [303, 80] on div at bounding box center [295, 70] width 65 height 48
click at [291, 88] on div at bounding box center [295, 70] width 65 height 48
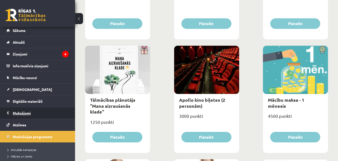
scroll to position [0, 0]
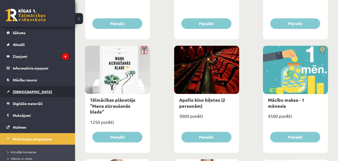
click at [25, 91] on span "[DEMOGRAPHIC_DATA]" at bounding box center [32, 91] width 39 height 5
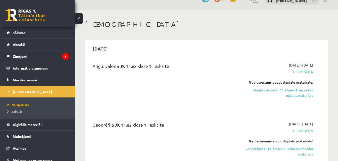
scroll to position [25, 0]
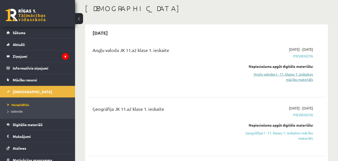
click at [304, 79] on link "Angļu valodas I - 11. klases 1. ieskaites mācību materiāls" at bounding box center [279, 76] width 69 height 11
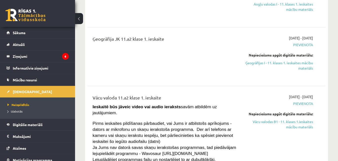
scroll to position [100, 0]
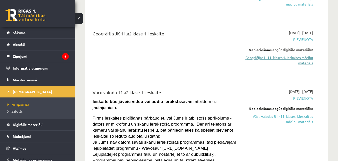
click at [276, 59] on link "Ģeogrāfijas I - 11. klases 1. ieskaites mācību materiāls" at bounding box center [279, 60] width 69 height 11
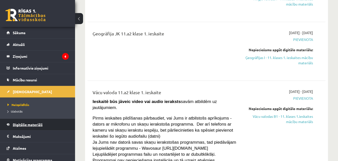
click at [32, 127] on link "Digitālie materiāli" at bounding box center [38, 125] width 62 height 12
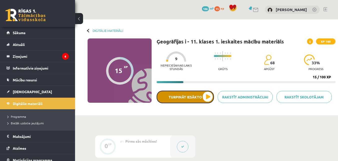
click at [193, 96] on button "Turpināt iesākto" at bounding box center [185, 96] width 57 height 13
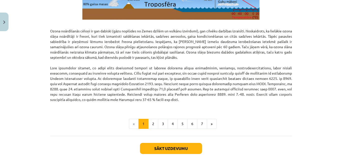
scroll to position [658, 0]
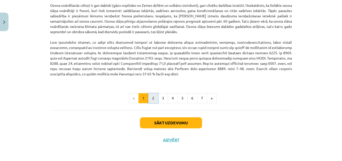
click at [151, 98] on button "2" at bounding box center [153, 98] width 10 height 10
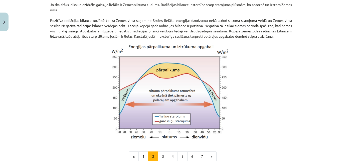
scroll to position [407, 0]
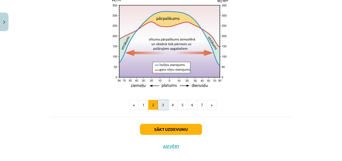
click at [162, 110] on button "3" at bounding box center [163, 105] width 10 height 10
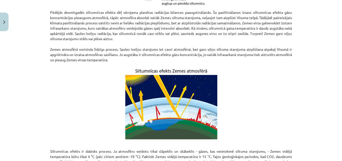
scroll to position [227, 0]
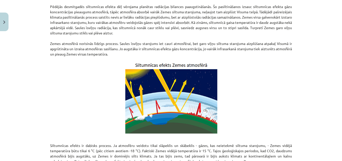
drag, startPoint x: 338, startPoint y: 93, endPoint x: 338, endPoint y: 106, distance: 12.8
click at [338, 106] on div "Mācību tēma: Ģeogrāfijas i - 11. klases 1. ieskaites mācību materiāls #3 1. tēm…" at bounding box center [171, 80] width 342 height 161
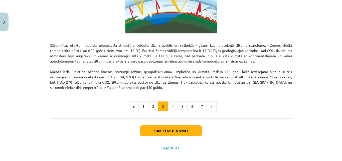
scroll to position [335, 0]
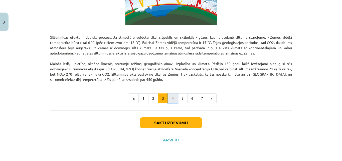
click at [171, 98] on button "4" at bounding box center [173, 98] width 10 height 10
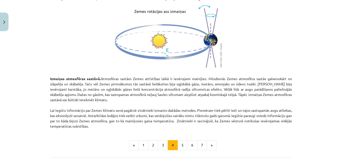
scroll to position [603, 0]
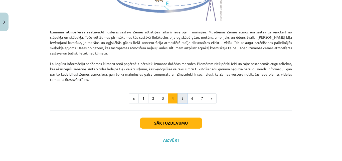
click at [179, 100] on button "5" at bounding box center [183, 98] width 10 height 10
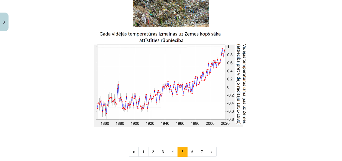
scroll to position [825, 0]
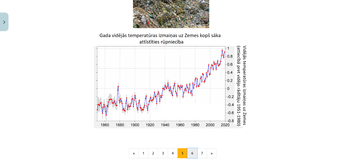
click at [189, 152] on button "6" at bounding box center [192, 153] width 10 height 10
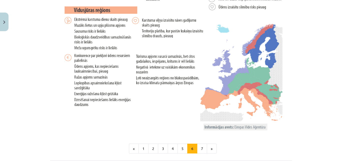
scroll to position [1000, 0]
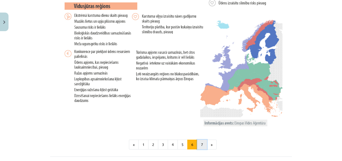
click at [203, 147] on button "7" at bounding box center [202, 144] width 10 height 10
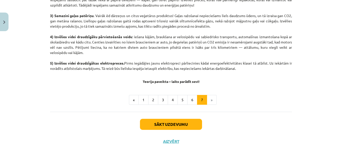
scroll to position [294, 0]
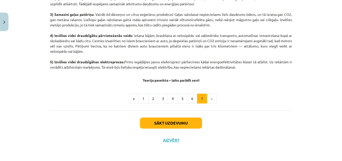
click at [207, 97] on li "»" at bounding box center [212, 98] width 10 height 10
click at [187, 123] on button "Sākt uzdevumu" at bounding box center [171, 122] width 62 height 11
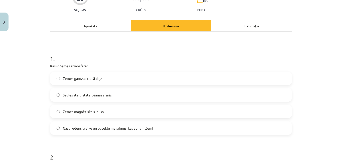
scroll to position [63, 0]
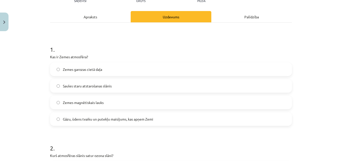
click at [153, 122] on label "Gāzu, ūdens tvaiku un putekļu maisījums, kas apņem Zemi" at bounding box center [171, 118] width 241 height 13
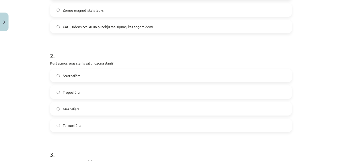
scroll to position [163, 0]
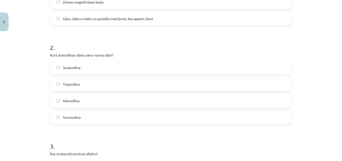
click at [83, 66] on label "Stratosfēra" at bounding box center [171, 67] width 241 height 13
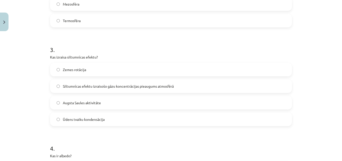
scroll to position [263, 0]
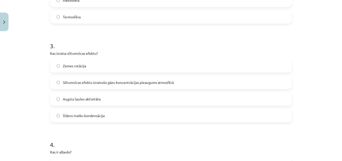
click at [119, 85] on label "Siltumnīcas efektu izraisošo gāzu koncentrācijas pieaugums atmosfērā" at bounding box center [171, 82] width 241 height 13
click at [107, 118] on label "Ūdens tvaiku kondensācija" at bounding box center [171, 115] width 241 height 13
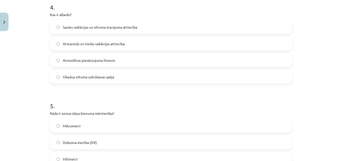
scroll to position [413, 0]
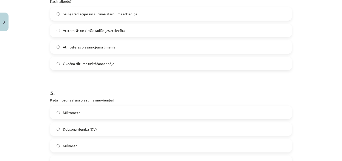
click at [121, 132] on label "Dobsona vienība (DV)" at bounding box center [171, 129] width 241 height 13
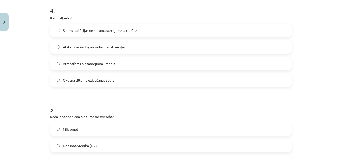
scroll to position [388, 0]
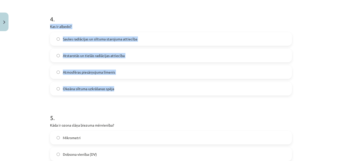
drag, startPoint x: 48, startPoint y: 26, endPoint x: 170, endPoint y: 90, distance: 137.5
click at [170, 90] on div "4 . Kas ir albedo? Saules radiācijas un siltuma starojuma attiecība Atstarotās …" at bounding box center [171, 51] width 242 height 88
copy div "Kas ir albedo? Saules radiācijas un siltuma starojuma attiecība Atstarotās un t…"
click at [139, 55] on label "Atstarotās un tiešās radiācijas attiecība" at bounding box center [171, 55] width 241 height 13
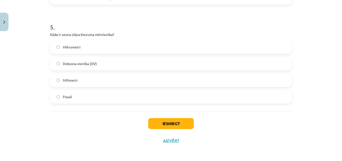
scroll to position [480, 0]
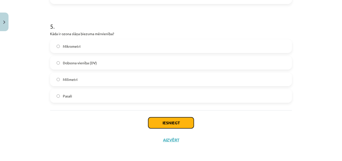
click at [162, 123] on button "Iesniegt" at bounding box center [171, 122] width 46 height 11
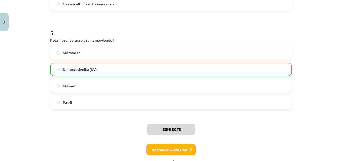
scroll to position [496, 0]
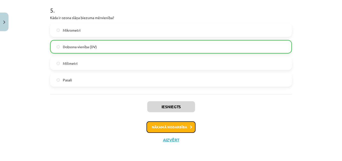
click at [168, 128] on button "Nākamā nodarbība" at bounding box center [171, 127] width 49 height 12
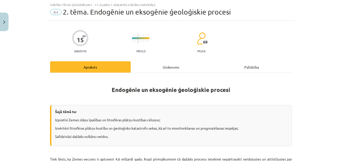
scroll to position [38, 0]
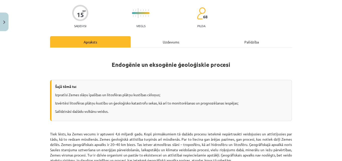
click at [158, 44] on div "Uzdevums" at bounding box center [171, 41] width 81 height 11
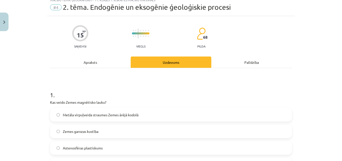
scroll to position [13, 0]
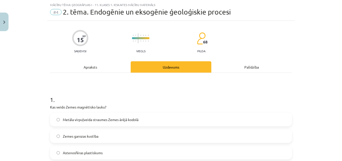
click at [92, 70] on div "Apraksts" at bounding box center [90, 66] width 81 height 11
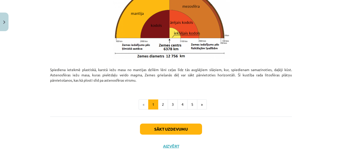
scroll to position [552, 0]
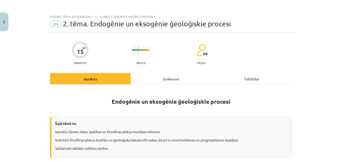
click at [162, 79] on div "Uzdevums" at bounding box center [171, 78] width 81 height 11
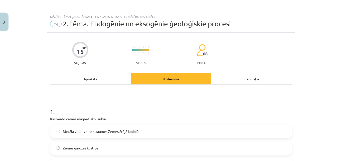
scroll to position [0, 0]
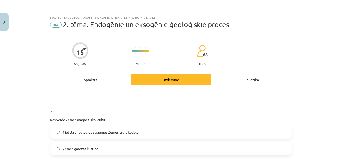
click at [97, 78] on div "Apraksts" at bounding box center [90, 79] width 81 height 11
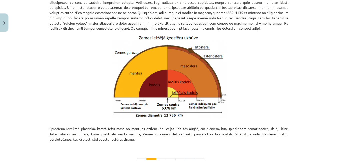
scroll to position [552, 0]
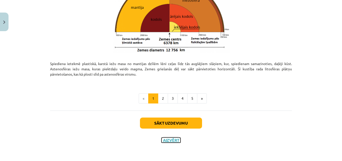
click at [171, 140] on button "Aizvērt" at bounding box center [171, 139] width 19 height 5
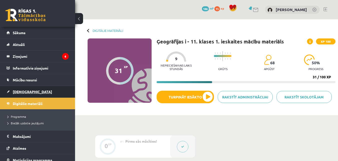
click at [29, 91] on link "[DEMOGRAPHIC_DATA]" at bounding box center [38, 92] width 62 height 12
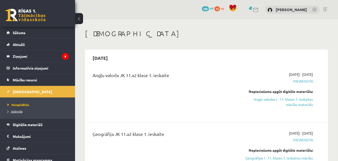
click at [21, 111] on span "Izlabotās" at bounding box center [15, 111] width 15 height 4
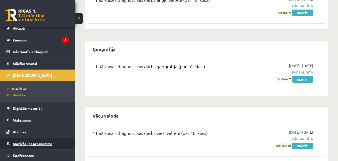
scroll to position [25, 0]
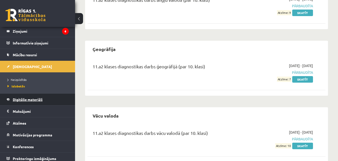
click at [28, 101] on span "Digitālie materiāli" at bounding box center [28, 99] width 30 height 5
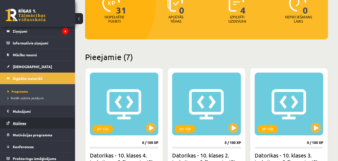
click at [16, 121] on span "Atzīmes" at bounding box center [20, 123] width 14 height 5
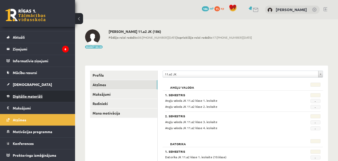
click at [24, 97] on span "Digitālie materiāli" at bounding box center [28, 96] width 30 height 5
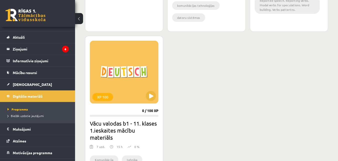
scroll to position [301, 0]
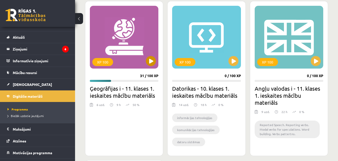
click at [127, 43] on div "XP 100" at bounding box center [124, 37] width 69 height 63
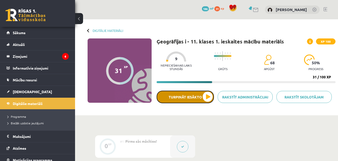
click at [208, 99] on button "Turpināt iesākto" at bounding box center [185, 96] width 57 height 13
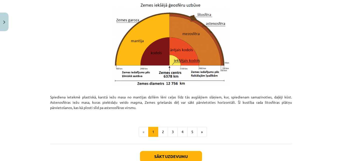
scroll to position [518, 0]
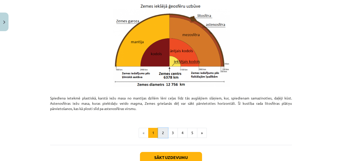
click at [163, 132] on button "2" at bounding box center [163, 133] width 10 height 10
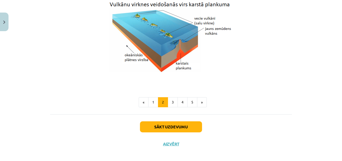
scroll to position [540, 0]
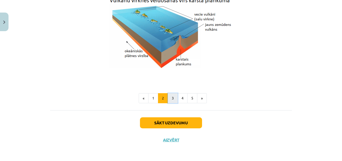
click at [170, 97] on button "3" at bounding box center [173, 98] width 10 height 10
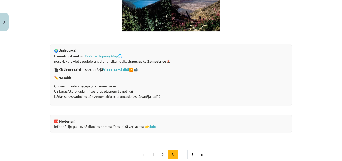
scroll to position [948, 0]
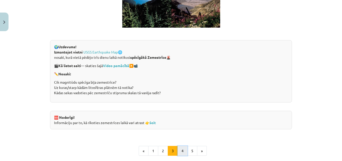
click at [183, 149] on button "4" at bounding box center [183, 151] width 10 height 10
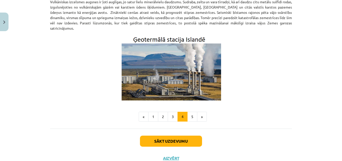
scroll to position [179, 0]
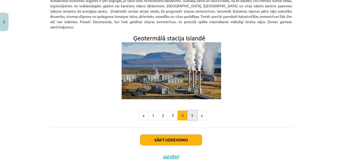
click at [190, 110] on button "5" at bounding box center [192, 115] width 10 height 10
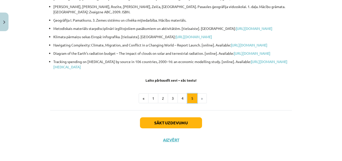
scroll to position [90, 0]
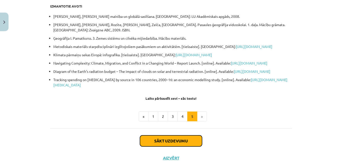
click at [184, 146] on button "Sākt uzdevumu" at bounding box center [171, 140] width 62 height 11
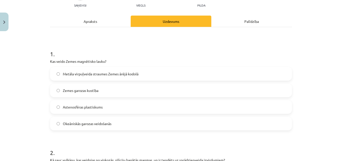
scroll to position [63, 0]
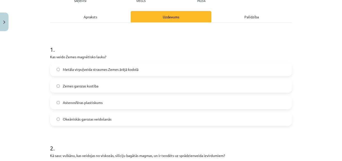
click at [50, 56] on p "Kas veido Zemes magnētisko lauku?" at bounding box center [171, 56] width 242 height 5
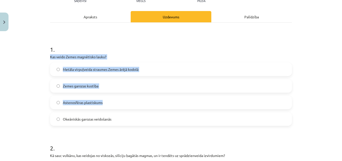
drag, startPoint x: 49, startPoint y: 56, endPoint x: 123, endPoint y: 104, distance: 88.7
click at [122, 108] on div "1 . Kas veido Zemes magnētisko lauku? Metāla virpuļveida straumes Zemes ārējā k…" at bounding box center [171, 81] width 242 height 88
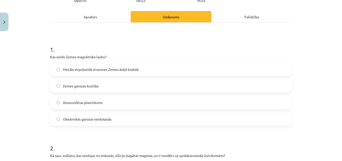
click at [143, 50] on h1 "1 ." at bounding box center [171, 45] width 242 height 16
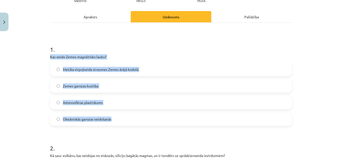
drag, startPoint x: 48, startPoint y: 56, endPoint x: 124, endPoint y: 119, distance: 98.5
click at [124, 119] on div "1 . Kas veido Zemes magnētisko lauku? Metāla virpuļveida straumes Zemes ārējā k…" at bounding box center [171, 81] width 242 height 88
copy div "Kas veido Zemes magnētisko lauku? Metāla virpuļveida straumes Zemes ārējā kodol…"
click at [135, 69] on span "Metāla virpuļveida straumes Zemes ārējā kodolā" at bounding box center [101, 69] width 76 height 5
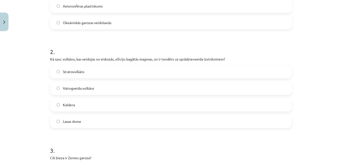
scroll to position [188, 0]
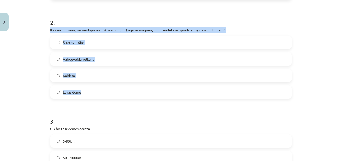
drag, startPoint x: 48, startPoint y: 30, endPoint x: 129, endPoint y: 94, distance: 102.7
click at [129, 94] on div "2 . Kā sauc vulkānu, kas veidojas no viskozās, silīciju bagātās magmas, un ir t…" at bounding box center [171, 54] width 242 height 88
copy div "Kā sauc vulkānu, kas veidojas no viskozās, silīciju bagātās magmas, un ir tendē…"
click at [103, 93] on label "Lavas dome" at bounding box center [171, 92] width 241 height 13
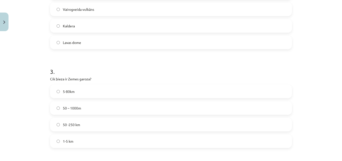
scroll to position [263, 0]
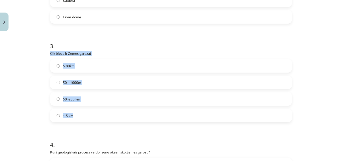
drag, startPoint x: 48, startPoint y: 53, endPoint x: 104, endPoint y: 111, distance: 81.5
click at [104, 111] on div "3 . Cik bieza ir Zemes garoza? 5-80km 50 – 1000m 50 -250 km 1-5 km" at bounding box center [171, 78] width 242 height 88
copy div "Cik bieza ir Zemes garoza? 5-80km 50 – 1000m 50 -250 km 1-5 km"
click at [91, 66] on label "5-80km" at bounding box center [171, 65] width 241 height 13
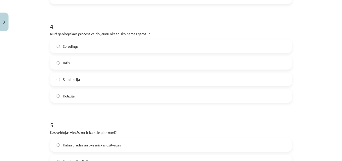
scroll to position [388, 0]
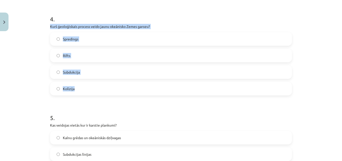
drag, startPoint x: 49, startPoint y: 26, endPoint x: 140, endPoint y: 86, distance: 109.2
click at [140, 86] on div "4 . Kurš ģeoloģiskais process veido jaunu okeānisko Zemes garozu? Spredings Rif…" at bounding box center [171, 51] width 242 height 88
copy div "Kurš ģeoloģiskais process veido jaunu okeānisko Zemes garozu? Spredings Rifts S…"
click at [90, 42] on label "Spredings" at bounding box center [171, 39] width 241 height 13
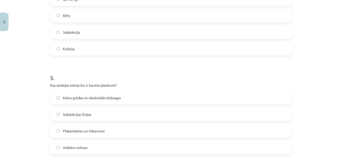
scroll to position [463, 0]
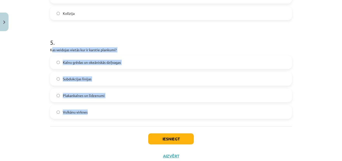
drag, startPoint x: 50, startPoint y: 49, endPoint x: 129, endPoint y: 111, distance: 99.9
click at [129, 111] on div "5 . Kas veidojas vietās kur ir karstie plankumi? Kalnu grēdas un okeāniskās dzi…" at bounding box center [171, 74] width 242 height 88
copy div "as veidojas vietās kur ir karstie plankumi? Kalnu grēdas un okeāniskās dziļvaga…"
click at [110, 112] on label "Vulkānu virknes" at bounding box center [171, 111] width 241 height 13
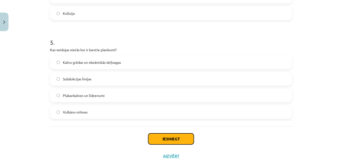
click at [185, 137] on button "Iesniegt" at bounding box center [171, 138] width 46 height 11
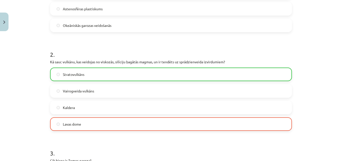
scroll to position [154, 0]
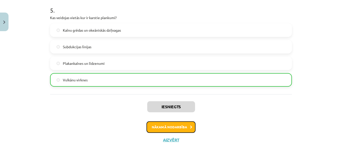
click at [182, 129] on button "Nākamā nodarbība" at bounding box center [171, 127] width 49 height 12
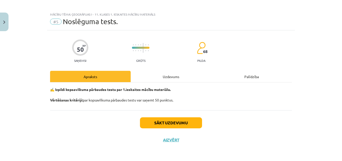
click at [169, 77] on div "Uzdevums" at bounding box center [171, 76] width 81 height 11
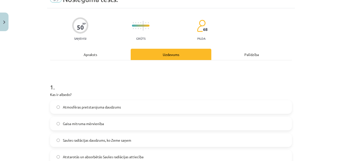
scroll to position [0, 0]
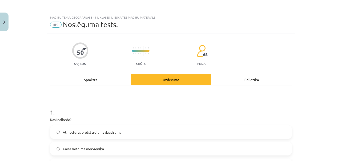
click at [106, 78] on div "Apraksts" at bounding box center [90, 79] width 81 height 11
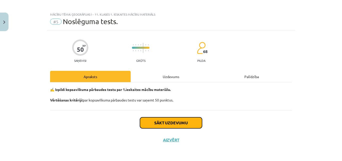
click at [161, 124] on button "Sākt uzdevumu" at bounding box center [171, 122] width 62 height 11
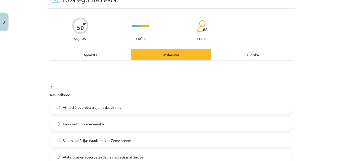
scroll to position [53, 0]
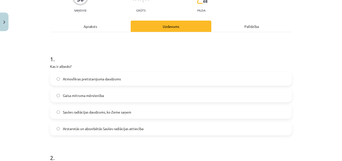
click at [88, 129] on span "Atstarotās un absorbētās Saules radiācijas attiecība" at bounding box center [103, 128] width 81 height 5
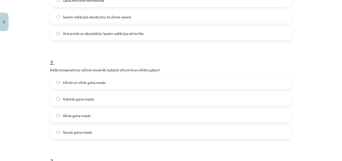
scroll to position [153, 0]
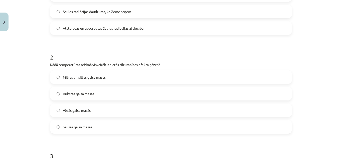
click at [85, 80] on label "Mitrās un siltās gaisa masās" at bounding box center [171, 77] width 241 height 13
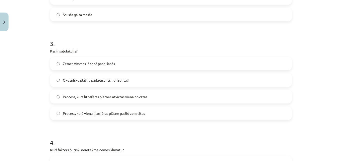
scroll to position [279, 0]
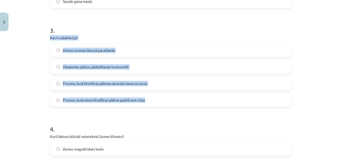
drag, startPoint x: 48, startPoint y: 38, endPoint x: 152, endPoint y: 105, distance: 123.8
click at [152, 105] on div "3 . Kas ir subdukcija? Zemes virsmas lēzenā pacelšanās Okeānisko plātņu pārbīdī…" at bounding box center [171, 62] width 242 height 88
copy div "Kas ir subdukcija? Zemes virsmas lēzenā pacelšanās Okeānisko plātņu pārbīdīšanā…"
click at [147, 102] on label "Process, kurā viena litosfēras plātne paslīd zem citas" at bounding box center [171, 99] width 241 height 13
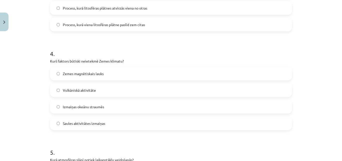
scroll to position [379, 0]
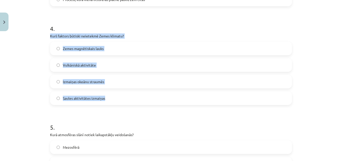
drag, startPoint x: 49, startPoint y: 35, endPoint x: 133, endPoint y: 99, distance: 105.5
click at [133, 99] on div "4 . Kurš faktors būtiski neietekmē Zemes klimatu? Zemes magnētiskais lauks Vulk…" at bounding box center [171, 60] width 242 height 88
copy div "Kurš faktors būtiski neietekmē Zemes klimatu? Zemes magnētiskais lauks Vulkānis…"
click at [109, 50] on label "Zemes magnētiskais lauks" at bounding box center [171, 48] width 241 height 13
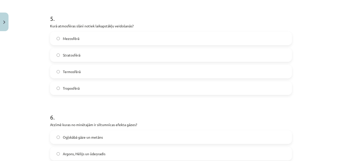
scroll to position [488, 0]
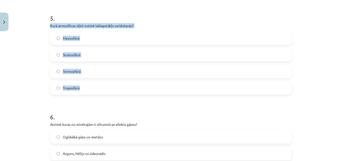
drag, startPoint x: 48, startPoint y: 24, endPoint x: 118, endPoint y: 87, distance: 93.8
click at [118, 87] on div "5 . Kurā atmosfēras slānī notiek laikapstākļu veidošanās? Mezosfērā Stratosfērā…" at bounding box center [171, 50] width 242 height 88
copy div "Kurā atmosfēras slānī notiek laikapstākļu veidošanās? Mezosfērā Stratosfērā Ter…"
click at [93, 86] on label "Troposfērā" at bounding box center [171, 87] width 241 height 13
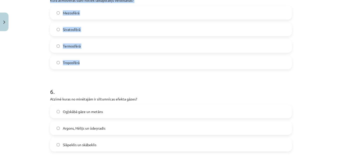
scroll to position [513, 0]
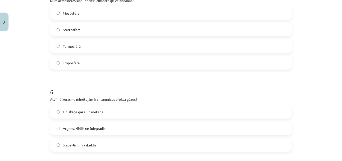
click at [93, 81] on h1 "6 ." at bounding box center [171, 87] width 242 height 16
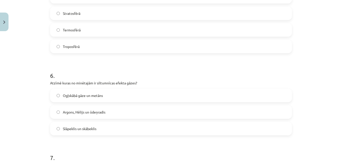
scroll to position [538, 0]
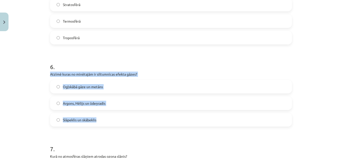
drag, startPoint x: 49, startPoint y: 73, endPoint x: 126, endPoint y: 121, distance: 91.2
click at [124, 120] on div "6 . Atzīmē kuras no minētajām ir siltumnīcas efekta gāzes? Ogļskābā gāze un met…" at bounding box center [171, 90] width 242 height 72
copy div "Atzīmē kuras no minētajām ir siltumnīcas efekta gāzes? Ogļskābā gāze un metāns …"
click at [118, 86] on label "Ogļskābā gāze un metāns" at bounding box center [171, 86] width 241 height 13
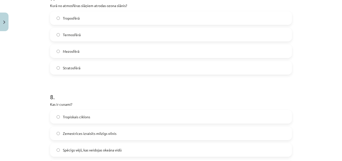
scroll to position [663, 0]
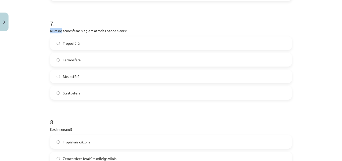
drag, startPoint x: 48, startPoint y: 30, endPoint x: 60, endPoint y: 31, distance: 12.1
click at [60, 31] on p "Kurā no atmosfēras slāņiem atrodas ozona slānis?" at bounding box center [171, 30] width 242 height 5
click at [92, 15] on h1 "7 ." at bounding box center [171, 19] width 242 height 16
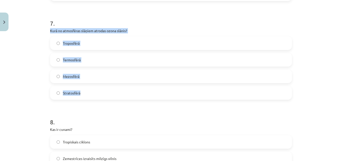
drag, startPoint x: 48, startPoint y: 30, endPoint x: 124, endPoint y: 99, distance: 102.0
click at [124, 99] on div "7 . Kurā no atmosfēras slāņiem atrodas ozona slānis? Troposfērā Termosfērā Mezo…" at bounding box center [171, 55] width 242 height 88
copy div "Kurā no atmosfēras slāņiem atrodas ozona slānis? Troposfērā Termosfērā Mezosfēr…"
click at [96, 92] on label "Stratosfērā" at bounding box center [171, 92] width 241 height 13
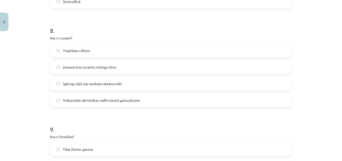
scroll to position [763, 0]
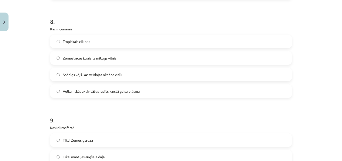
click at [85, 59] on span "Zemestrīces izraisīts milzīgs vilnis" at bounding box center [90, 57] width 54 height 5
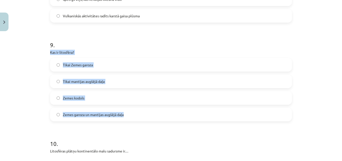
drag, startPoint x: 48, startPoint y: 51, endPoint x: 131, endPoint y: 113, distance: 103.0
click at [131, 113] on div "9 . Kas ir litosfēra? Tikai Zemes garoza Tikai mantijas augšējā daļa Zemes kodo…" at bounding box center [171, 77] width 242 height 88
click at [139, 112] on label "Zemes garoza un mantijas augšējā daļa" at bounding box center [171, 114] width 241 height 13
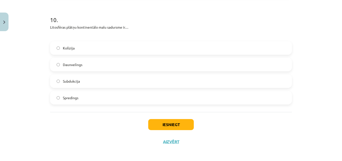
scroll to position [964, 0]
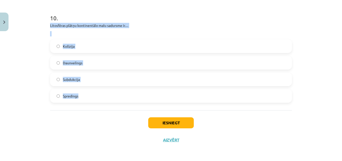
drag, startPoint x: 49, startPoint y: 25, endPoint x: 197, endPoint y: 97, distance: 164.9
click at [197, 97] on div "10 . Litosfēras plātņu kontinentālo malu sadursme ir… Kolīzija Daunvelings Subd…" at bounding box center [171, 54] width 242 height 97
click at [91, 43] on label "Kolīzija" at bounding box center [171, 46] width 241 height 13
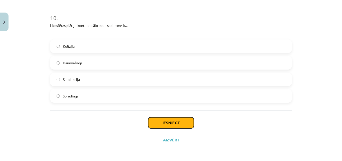
click at [179, 123] on button "Iesniegt" at bounding box center [171, 122] width 46 height 11
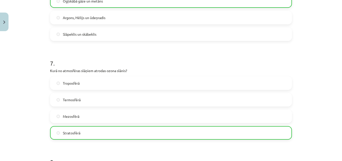
scroll to position [980, 0]
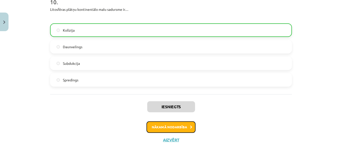
click at [187, 126] on button "Nākamā nodarbība" at bounding box center [171, 127] width 49 height 12
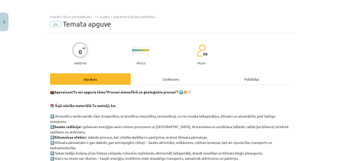
scroll to position [0, 0]
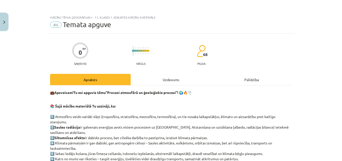
click at [162, 79] on div "Uzdevums" at bounding box center [171, 79] width 81 height 11
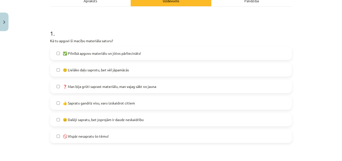
scroll to position [88, 0]
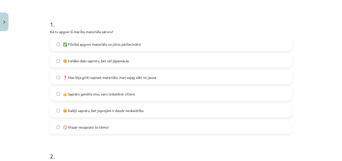
click at [105, 62] on span "🙂 Lielāko daļu saprotu, bet vēl jāpamācās" at bounding box center [96, 60] width 66 height 5
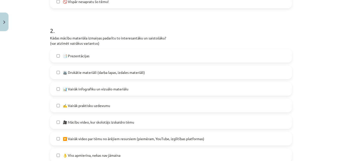
scroll to position [238, 0]
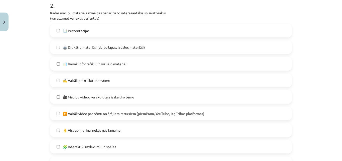
click at [102, 82] on span "✍️ Vairāk praktisku uzdevumu" at bounding box center [86, 80] width 47 height 5
click at [107, 96] on span "🎥 Mācību video, kur skolotājs izskaidro tēmu" at bounding box center [98, 96] width 71 height 5
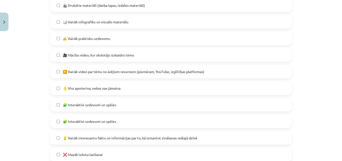
scroll to position [288, 0]
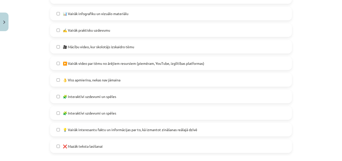
click at [113, 98] on span "🧩 Interaktīvi uzdevumi un spēles" at bounding box center [89, 96] width 53 height 5
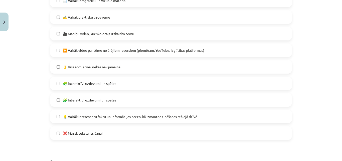
scroll to position [313, 0]
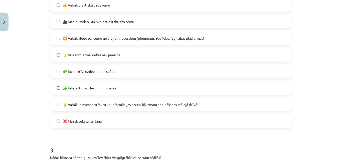
click at [122, 106] on span "💡 Vairāk interesantu faktu un informācijas par to, kā izmantot zināšanas reālaj…" at bounding box center [130, 104] width 135 height 5
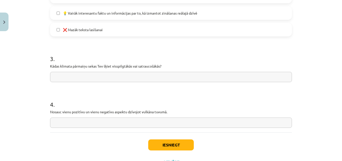
scroll to position [426, 0]
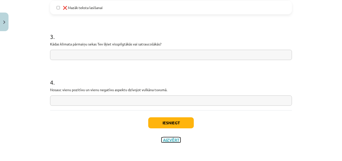
click at [163, 140] on button "Aizvērt" at bounding box center [171, 139] width 19 height 5
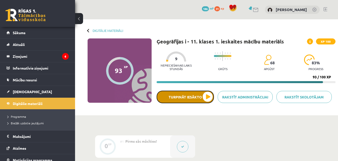
click at [205, 98] on button "Turpināt iesākto" at bounding box center [185, 96] width 57 height 13
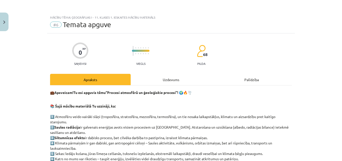
click at [170, 77] on div "Uzdevums" at bounding box center [171, 79] width 81 height 11
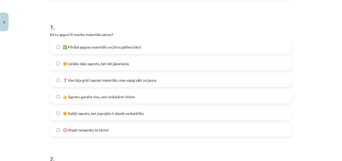
scroll to position [88, 0]
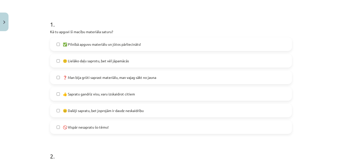
click at [131, 62] on label "🙂 Lielāko daļu saprotu, bet vēl jāpamācās" at bounding box center [171, 60] width 241 height 13
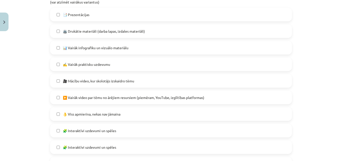
scroll to position [263, 0]
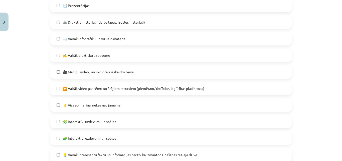
click at [111, 89] on span "▶️ Vairāk video par tēmu no ārējiem resursiem (piemēram, YouTube, izglītības pl…" at bounding box center [134, 88] width 142 height 5
click at [109, 76] on label "🎥 Mācību video, kur skolotājs izskaidro tēmu" at bounding box center [171, 71] width 241 height 13
click at [105, 59] on label "✍️ Vairāk praktisku uzdevumu" at bounding box center [171, 55] width 241 height 13
click at [116, 121] on label "🧩 Interaktīvi uzdevumi un spēles" at bounding box center [171, 121] width 241 height 13
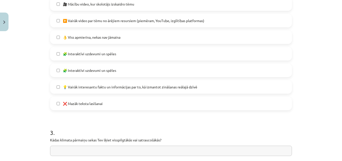
scroll to position [338, 0]
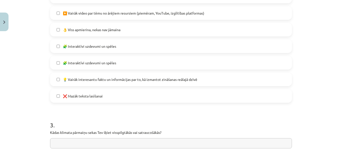
click at [108, 82] on label "💡 Vairāk interesantu faktu un informācijas par to, kā izmantot zināšanas reālaj…" at bounding box center [171, 79] width 241 height 13
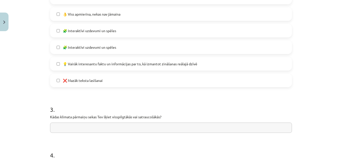
scroll to position [388, 0]
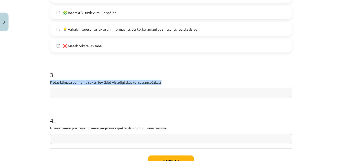
drag, startPoint x: 48, startPoint y: 81, endPoint x: 169, endPoint y: 83, distance: 121.0
click at [169, 83] on p "Kādas klimata pārmaiņu sekas Tev šķiet visspilgtākās vai satraucošākās?" at bounding box center [171, 81] width 242 height 5
click at [84, 94] on input "text" at bounding box center [171, 93] width 242 height 10
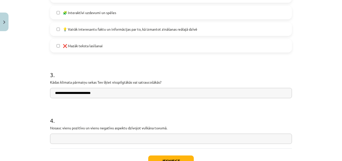
click at [73, 92] on input "**********" at bounding box center [171, 93] width 242 height 10
click at [74, 93] on input "**********" at bounding box center [171, 93] width 242 height 10
drag, startPoint x: 106, startPoint y: 93, endPoint x: 102, endPoint y: 93, distance: 4.0
click at [102, 93] on input "**********" at bounding box center [171, 93] width 242 height 10
drag, startPoint x: 123, startPoint y: 92, endPoint x: 0, endPoint y: 87, distance: 122.6
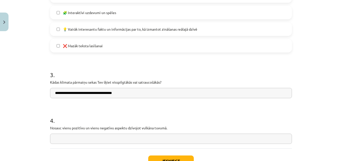
click at [0, 87] on div "Mācību tēma: Ģeogrāfijas i - 11. klases 1. ieskaites mācību materiāls #6 Temata…" at bounding box center [171, 80] width 342 height 161
click at [137, 91] on input "**********" at bounding box center [171, 93] width 242 height 10
click at [145, 93] on input "**********" at bounding box center [171, 93] width 242 height 10
click at [169, 93] on input "**********" at bounding box center [171, 93] width 242 height 10
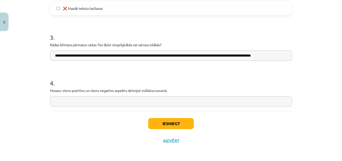
scroll to position [426, 0]
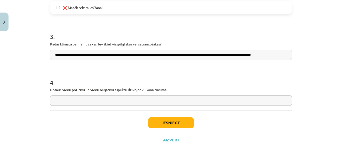
type input "**********"
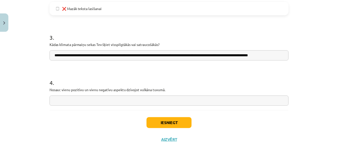
scroll to position [0, 0]
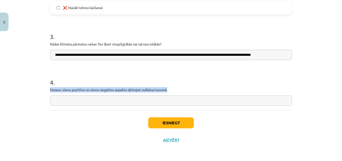
drag, startPoint x: 49, startPoint y: 89, endPoint x: 200, endPoint y: 85, distance: 151.4
click at [200, 85] on div "4 . Nosauc vienu pozitīvu un vienu negatīvu aspektu dzīvojot vulkāna tuvumā." at bounding box center [171, 88] width 242 height 36
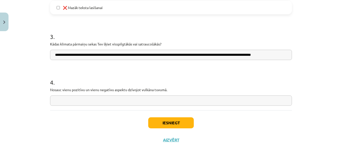
click at [109, 100] on input "text" at bounding box center [171, 100] width 242 height 10
drag, startPoint x: 145, startPoint y: 100, endPoint x: 130, endPoint y: 100, distance: 14.8
click at [130, 100] on input "**********" at bounding box center [171, 100] width 242 height 10
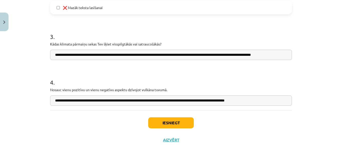
type input "**********"
click at [171, 122] on button "Iesniegt" at bounding box center [171, 122] width 46 height 11
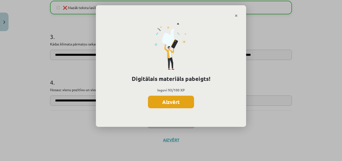
click at [175, 102] on button "Aizvērt" at bounding box center [171, 101] width 46 height 13
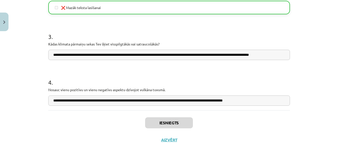
scroll to position [75, 0]
click at [171, 141] on button "Aizvērt" at bounding box center [169, 139] width 19 height 5
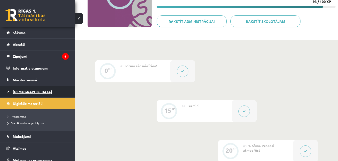
click at [26, 92] on span "[DEMOGRAPHIC_DATA]" at bounding box center [32, 91] width 39 height 5
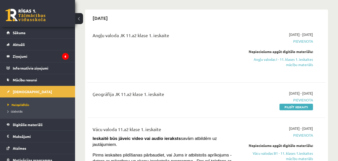
scroll to position [50, 0]
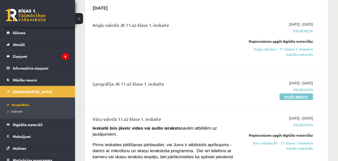
click at [308, 96] on link "Pildīt ieskaiti" at bounding box center [297, 96] width 34 height 7
